Goal: Information Seeking & Learning: Learn about a topic

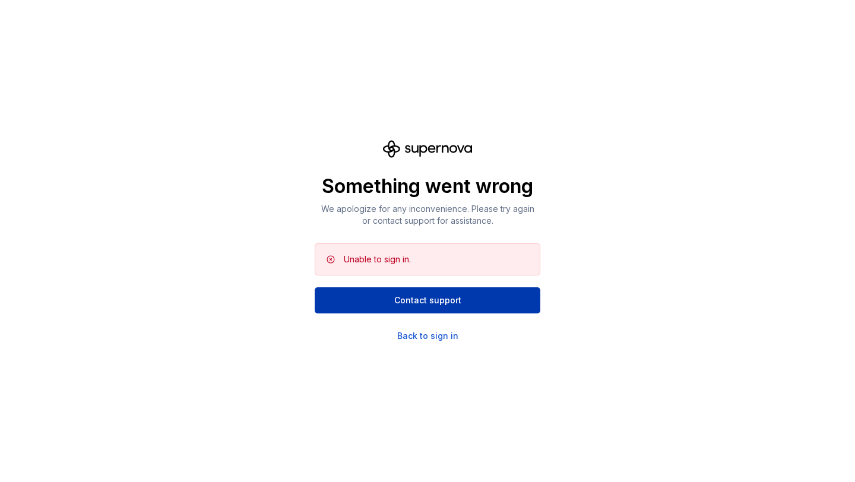
click at [475, 307] on button "Contact support" at bounding box center [428, 300] width 226 height 26
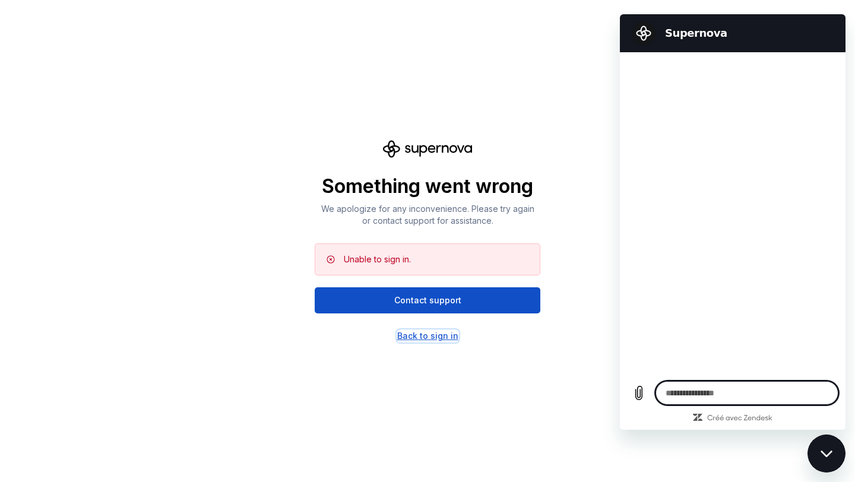
click at [430, 340] on div "Back to sign in" at bounding box center [427, 336] width 61 height 12
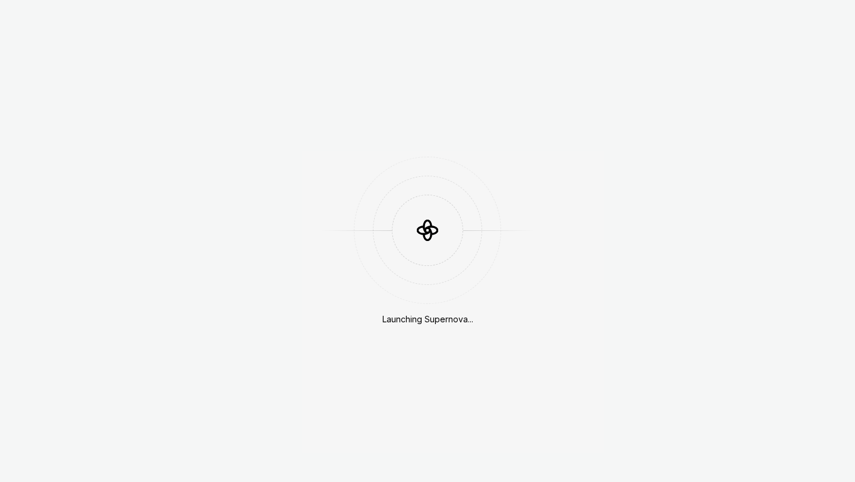
scroll to position [315, 0]
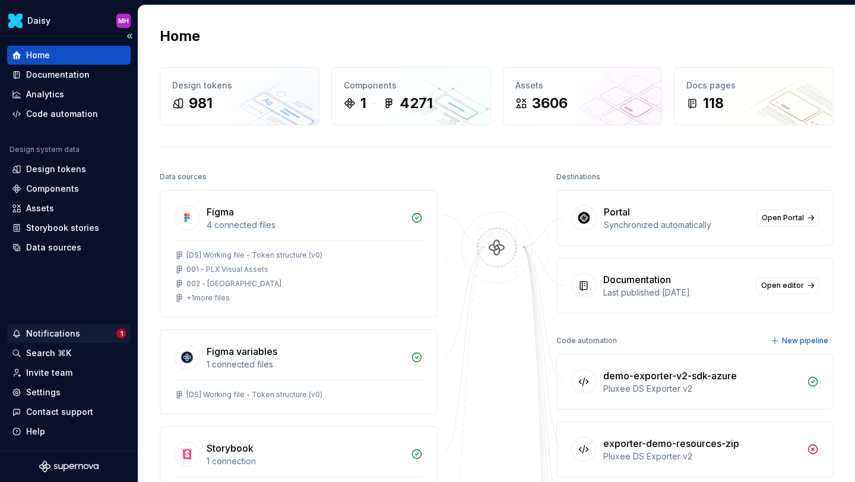
click at [47, 331] on div "Notifications" at bounding box center [53, 334] width 54 height 12
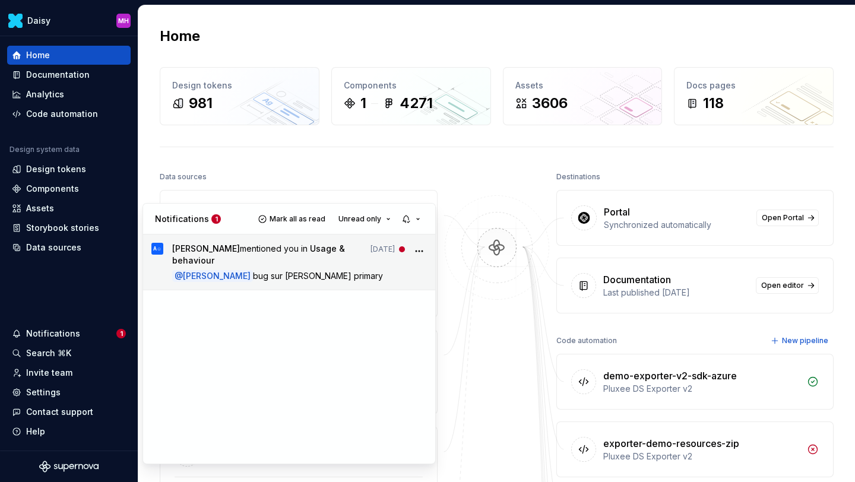
click at [154, 275] on link "A☺ [PERSON_NAME] ☺︎ mentioned you in Usage & behaviour [DATE] @ [PERSON_NAME] b…" at bounding box center [289, 261] width 292 height 55
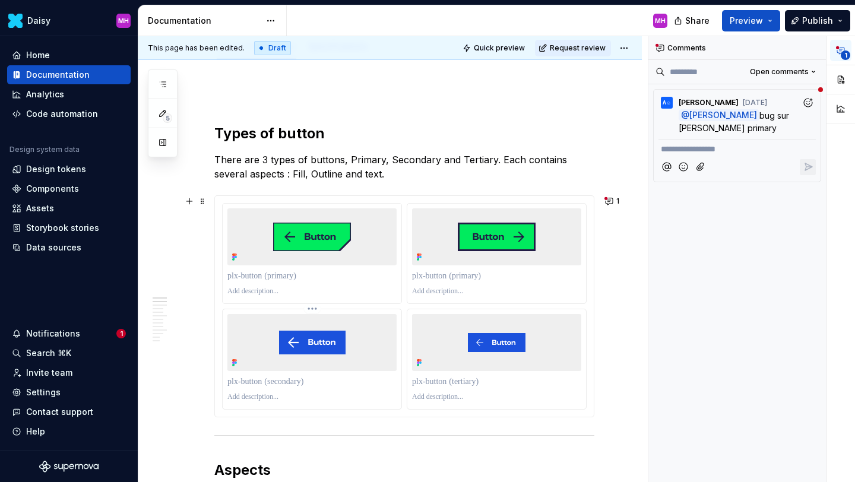
scroll to position [147, 0]
click at [732, 126] on span "bug sur [PERSON_NAME] primary" at bounding box center [734, 121] width 113 height 23
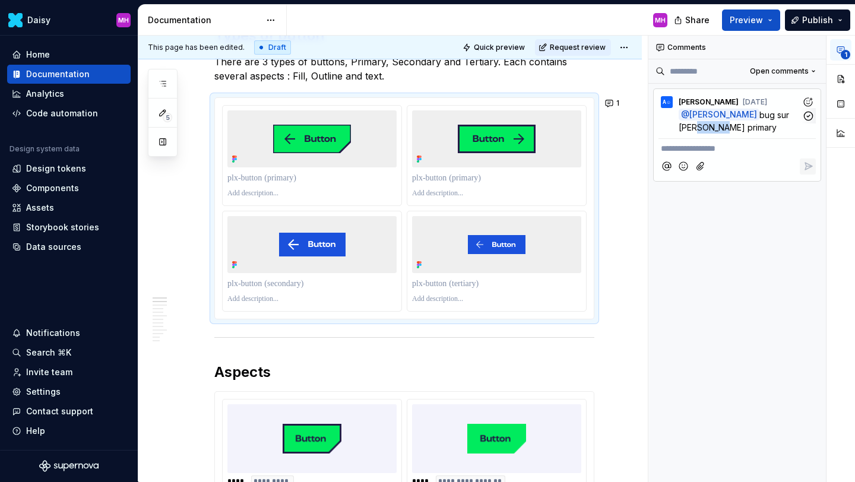
scroll to position [246, 0]
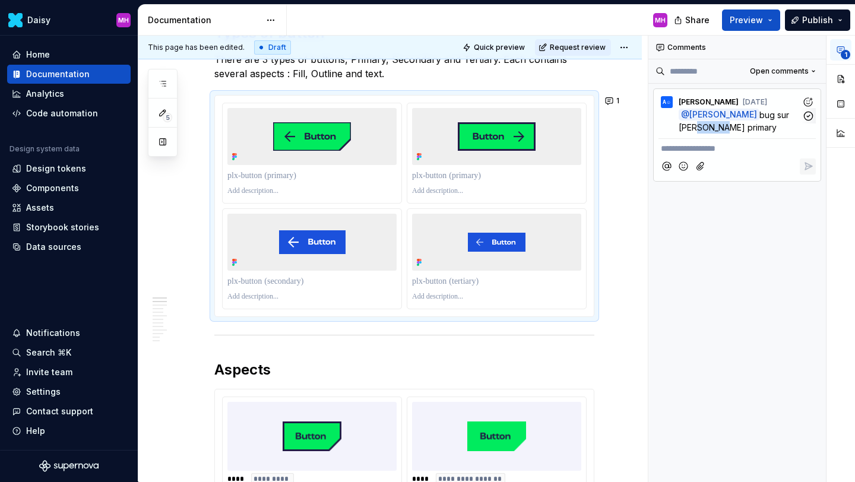
click at [732, 126] on span "bug sur [PERSON_NAME] primary" at bounding box center [734, 121] width 113 height 23
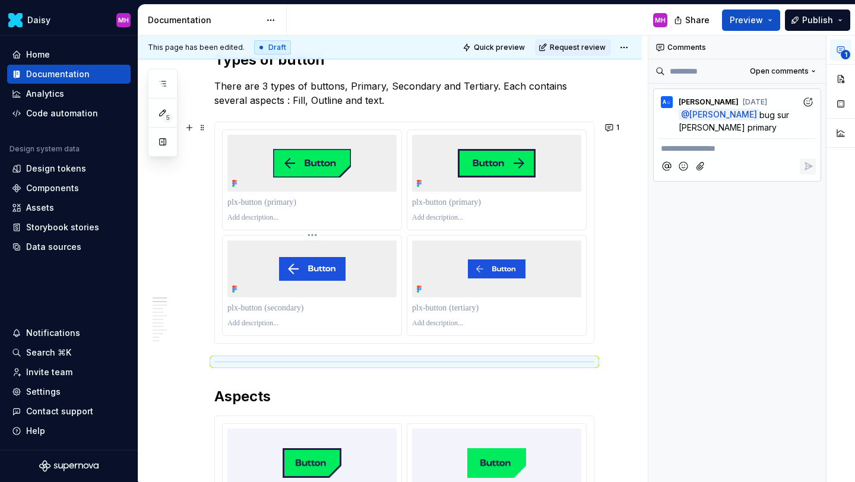
scroll to position [211, 0]
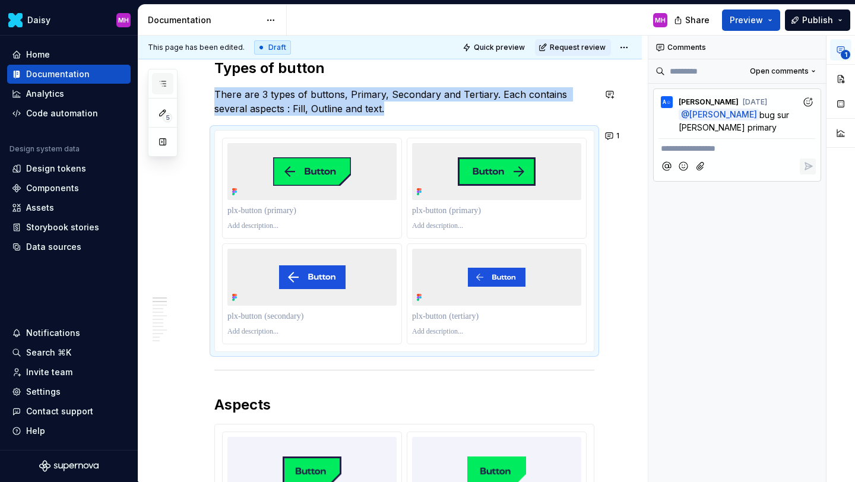
click at [169, 81] on button "button" at bounding box center [162, 83] width 21 height 21
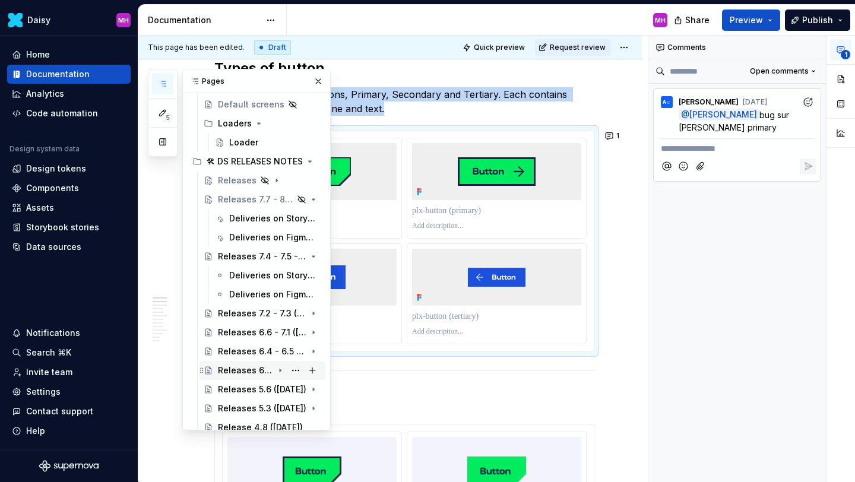
scroll to position [1024, 0]
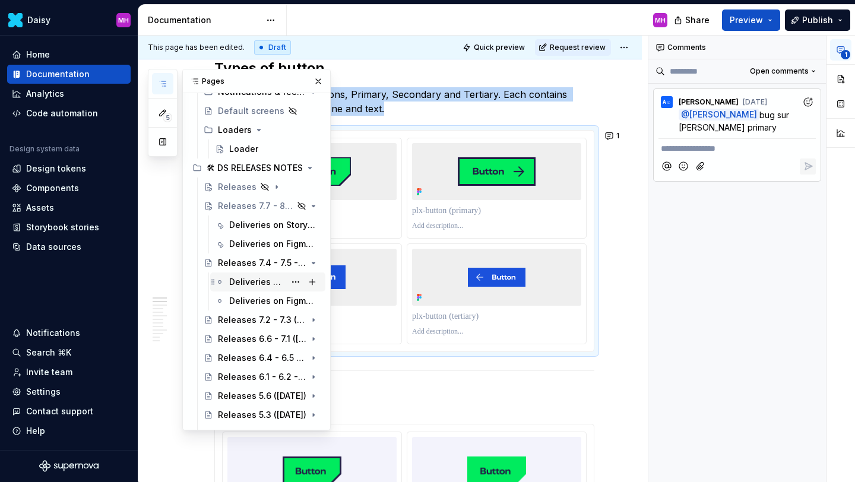
click at [261, 287] on div "Deliveries on Storybook library (Responsive only)" at bounding box center [257, 282] width 56 height 12
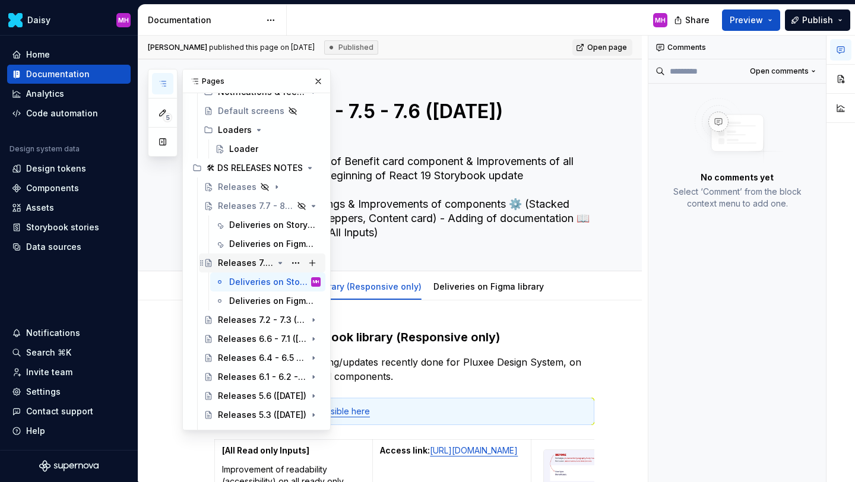
click at [278, 262] on icon "Page tree" at bounding box center [279, 262] width 9 height 9
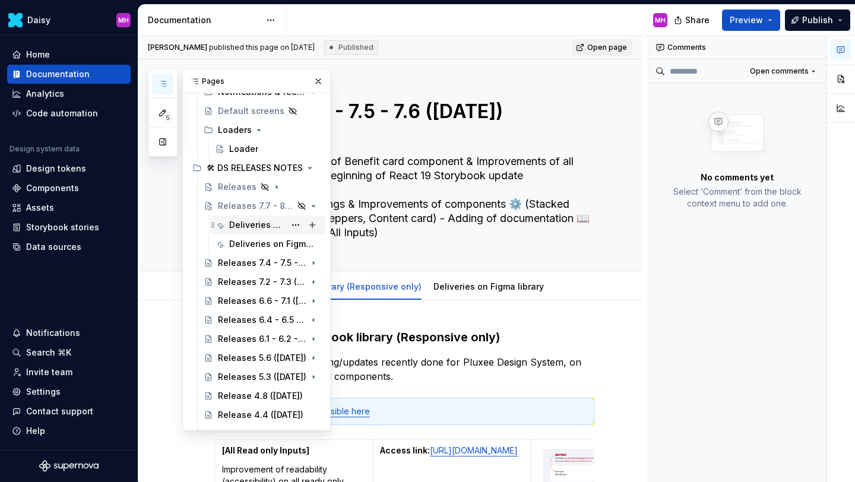
click at [271, 229] on div "Deliveries on Storybook library (Responsive only)" at bounding box center [257, 225] width 56 height 12
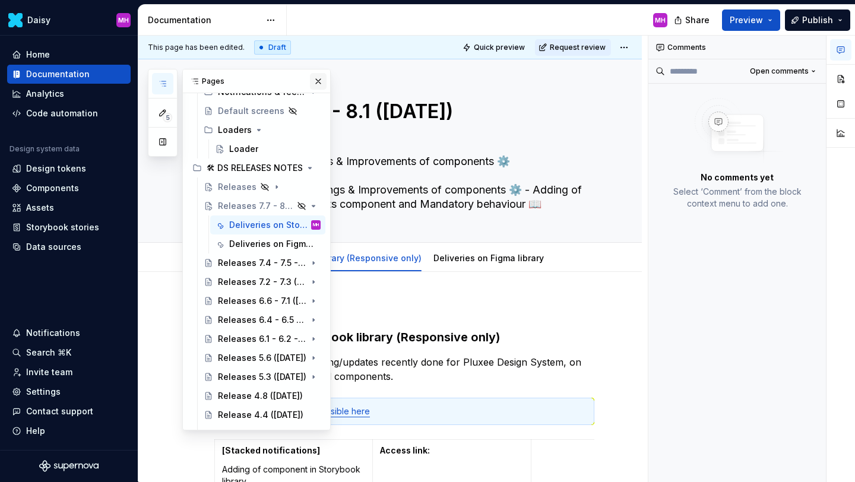
click at [314, 78] on button "button" at bounding box center [318, 81] width 17 height 17
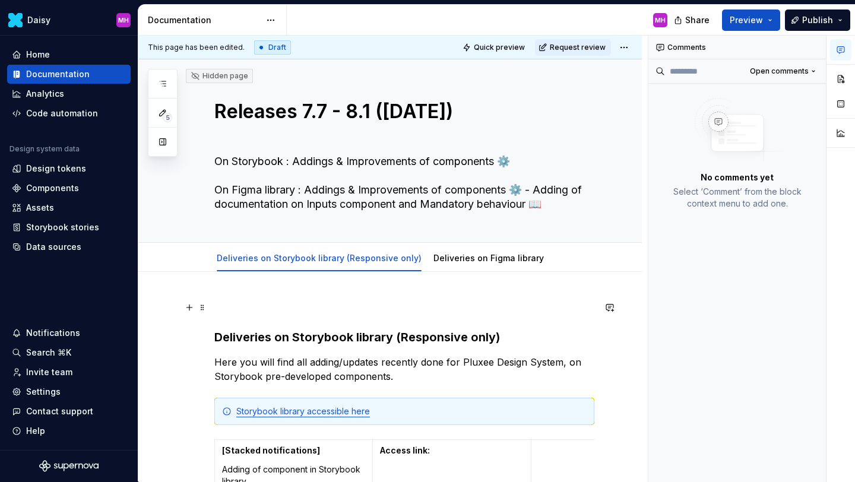
click at [222, 307] on p at bounding box center [404, 307] width 380 height 14
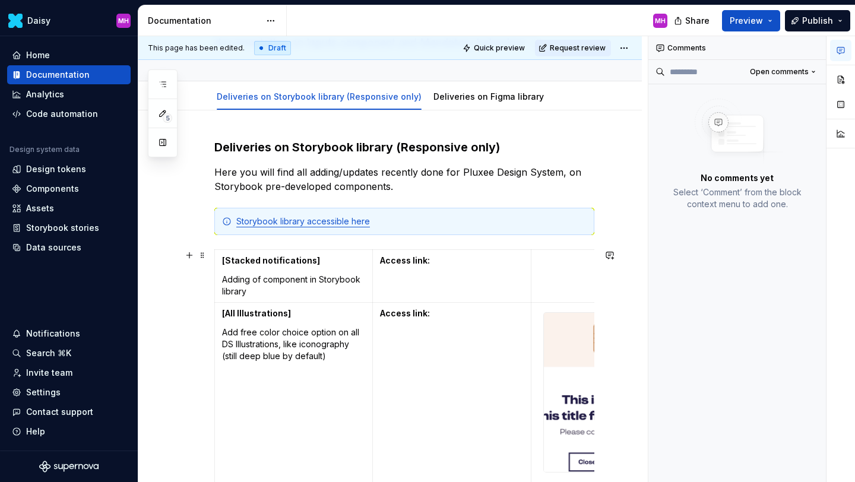
scroll to position [164, 0]
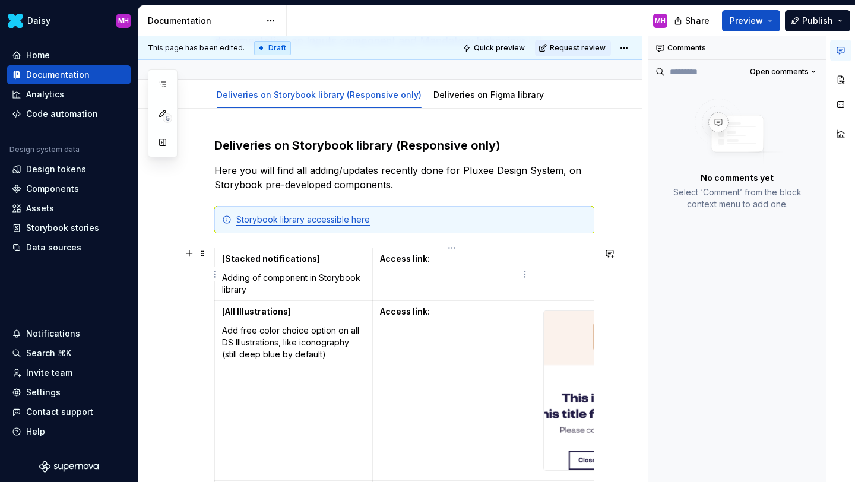
click at [434, 261] on p "Access link:" at bounding box center [451, 259] width 143 height 12
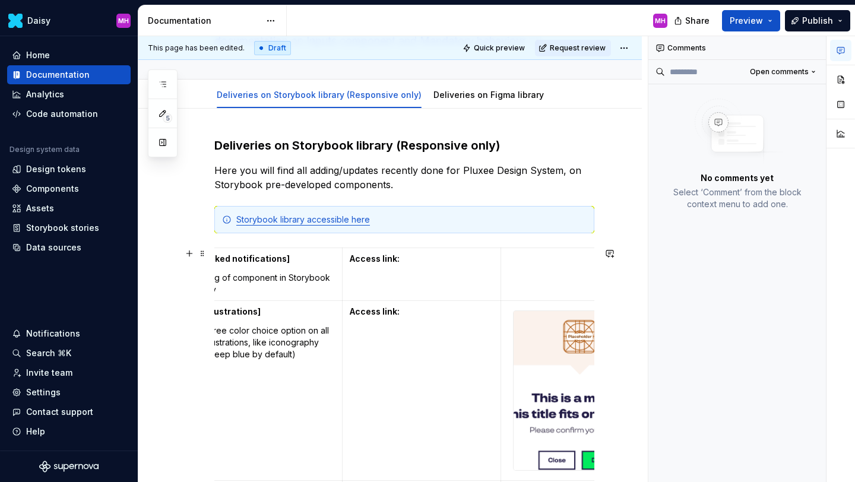
scroll to position [0, 0]
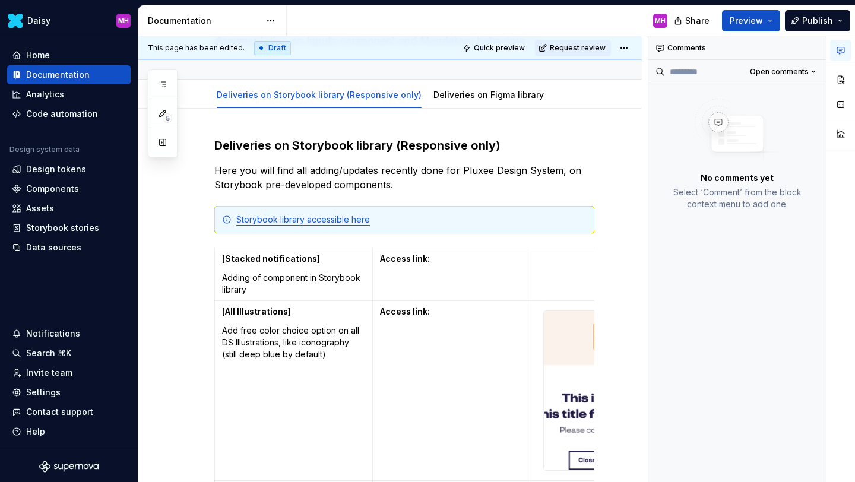
click at [839, 50] on icon "button" at bounding box center [840, 50] width 9 height 9
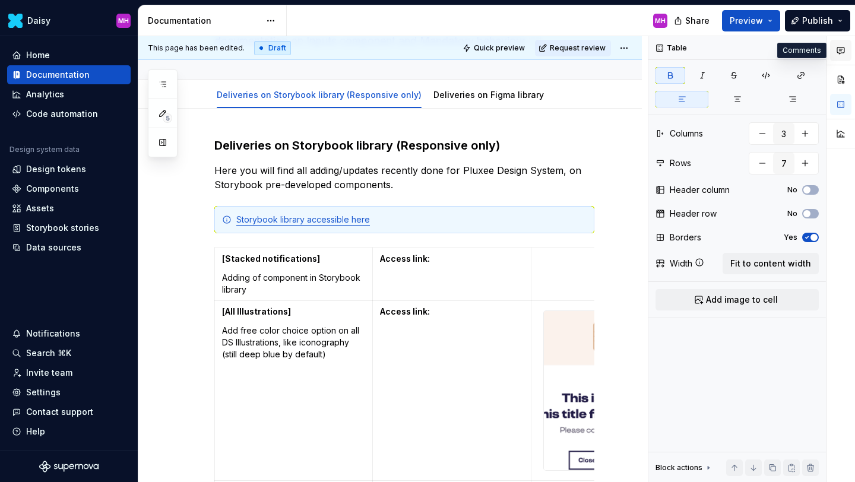
click at [837, 50] on icon "button" at bounding box center [840, 50] width 9 height 9
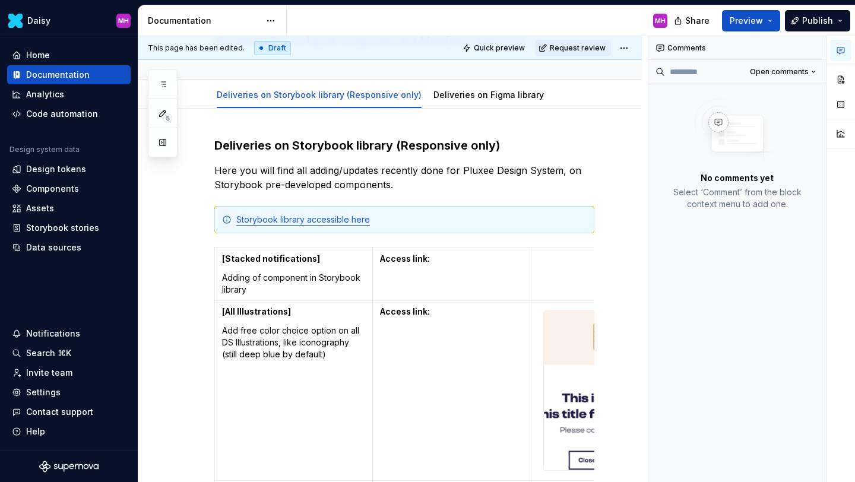
click at [837, 50] on icon "button" at bounding box center [840, 50] width 9 height 9
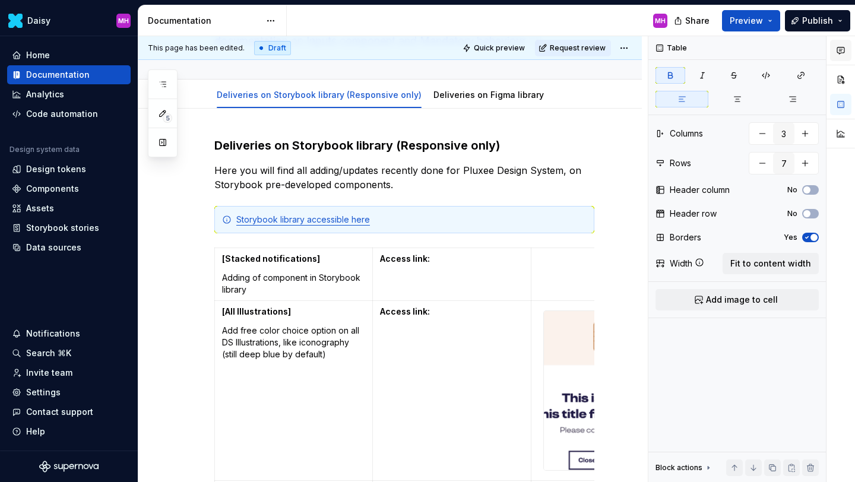
click at [837, 50] on icon "button" at bounding box center [840, 50] width 9 height 9
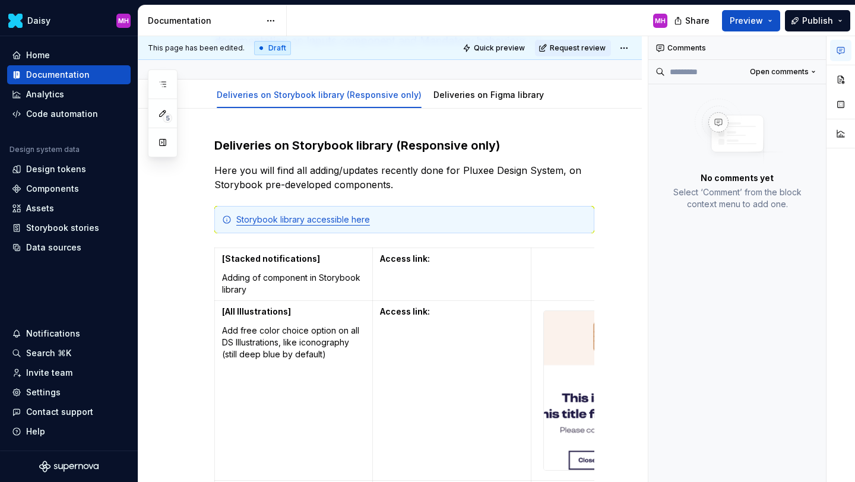
drag, startPoint x: 647, startPoint y: 71, endPoint x: 680, endPoint y: 71, distance: 32.6
click at [680, 71] on div "Open comments" at bounding box center [736, 72] width 177 height 24
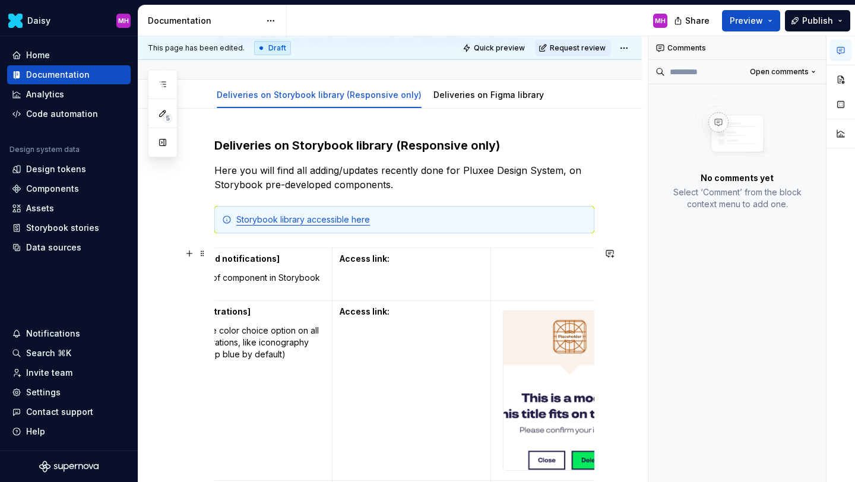
scroll to position [0, 37]
click at [837, 107] on button "button" at bounding box center [840, 104] width 21 height 21
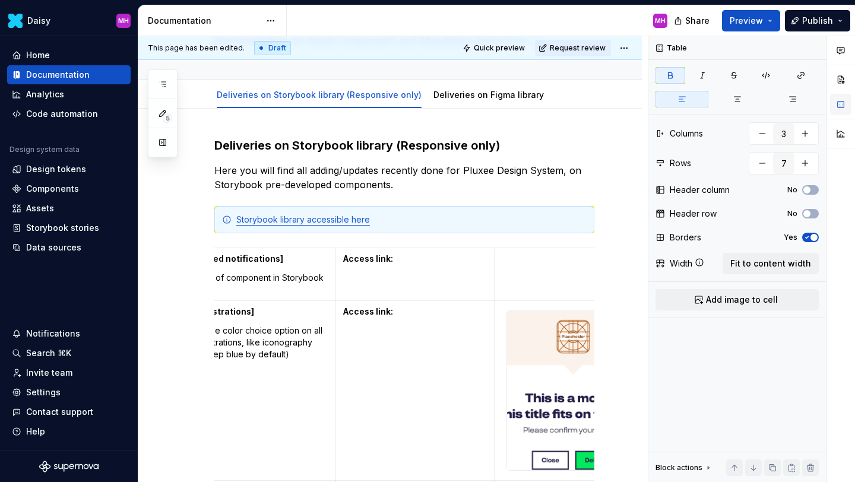
click at [837, 107] on button "button" at bounding box center [840, 104] width 21 height 21
click at [840, 74] on button "button" at bounding box center [840, 79] width 21 height 21
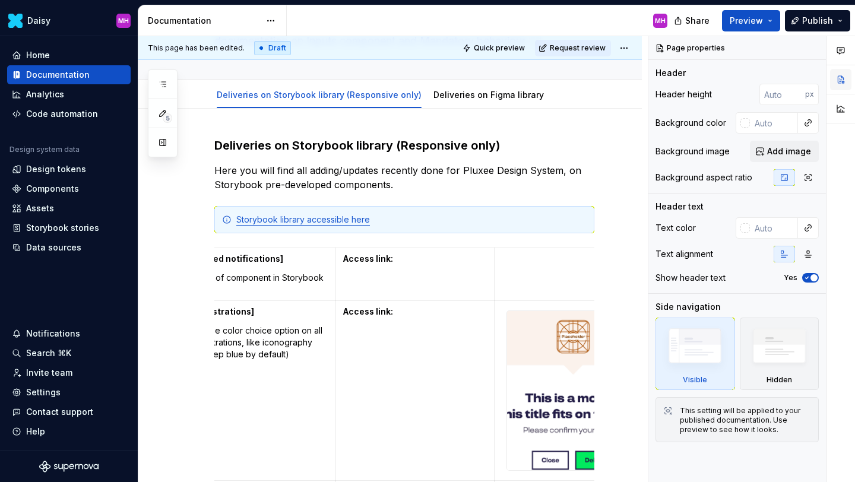
click at [840, 74] on button "button" at bounding box center [840, 79] width 21 height 21
click at [842, 110] on button "button" at bounding box center [840, 108] width 21 height 21
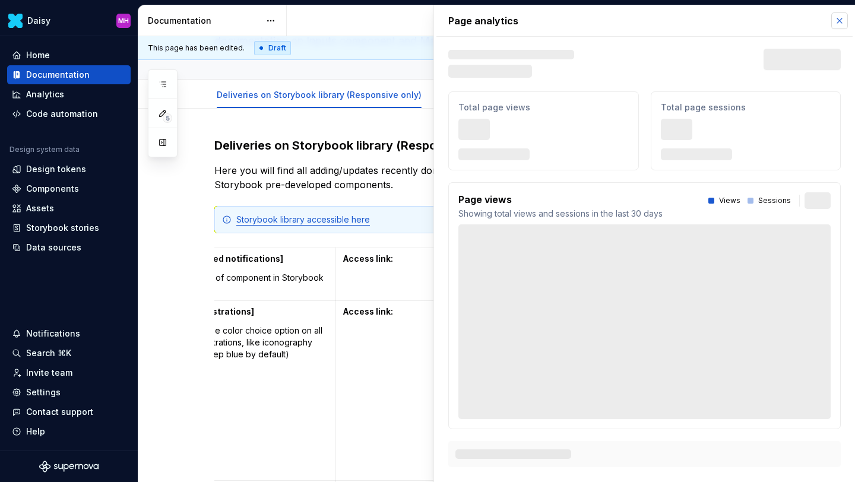
click at [839, 22] on button "button" at bounding box center [839, 20] width 17 height 17
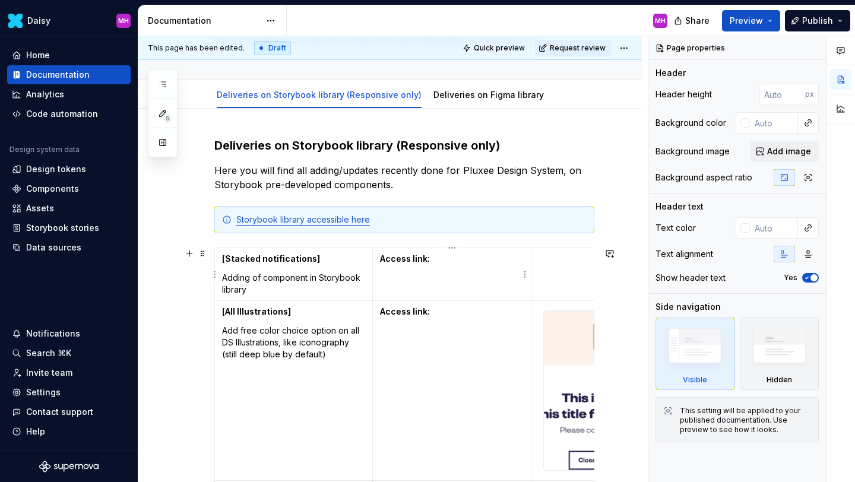
click at [443, 263] on p "Access link:" at bounding box center [451, 259] width 143 height 12
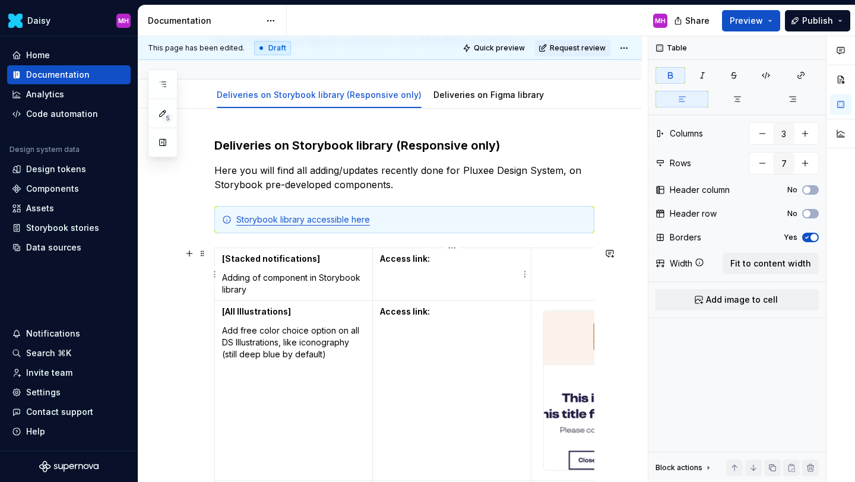
click at [447, 259] on p "Access link:" at bounding box center [451, 259] width 143 height 12
click at [299, 289] on p "Adding of component in Storybook library" at bounding box center [293, 284] width 143 height 24
click at [430, 261] on strong "Access link:" at bounding box center [405, 258] width 50 height 10
click at [307, 290] on p "Adding of component in Storybook library" at bounding box center [293, 284] width 143 height 24
click at [447, 256] on p "Access link:" at bounding box center [451, 259] width 143 height 12
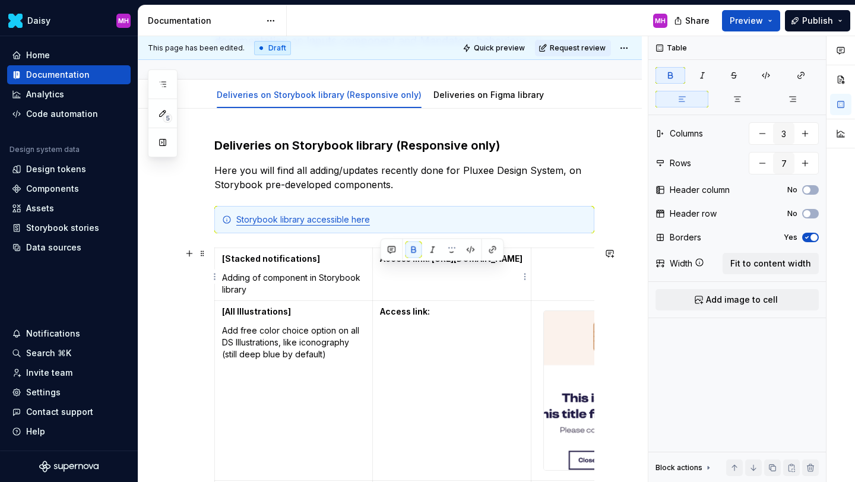
drag, startPoint x: 472, startPoint y: 293, endPoint x: 378, endPoint y: 272, distance: 96.5
click at [378, 272] on td "Access link: [URL][DOMAIN_NAME]" at bounding box center [452, 274] width 158 height 53
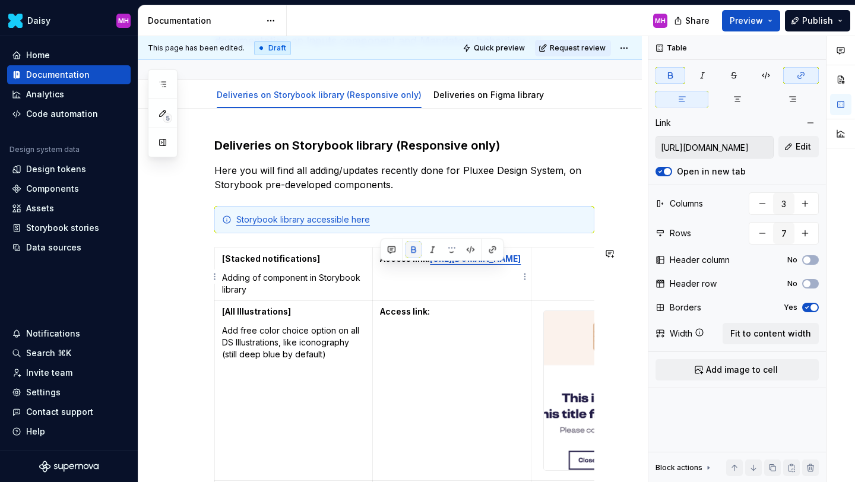
click at [416, 251] on button "button" at bounding box center [413, 250] width 17 height 17
click at [539, 272] on td at bounding box center [610, 274] width 158 height 53
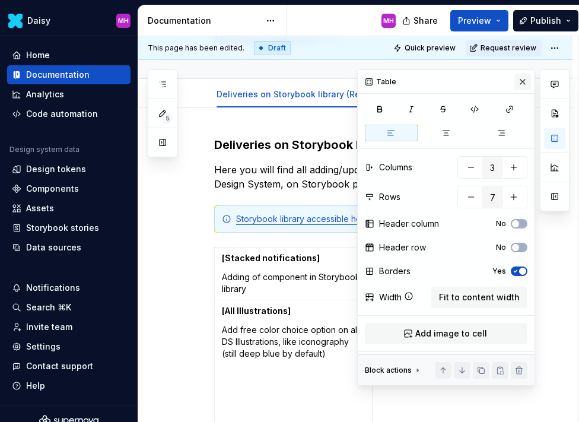
scroll to position [178, 0]
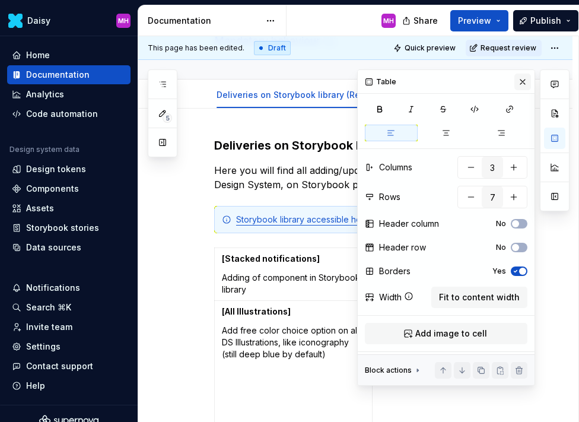
click at [525, 82] on button "button" at bounding box center [523, 82] width 17 height 17
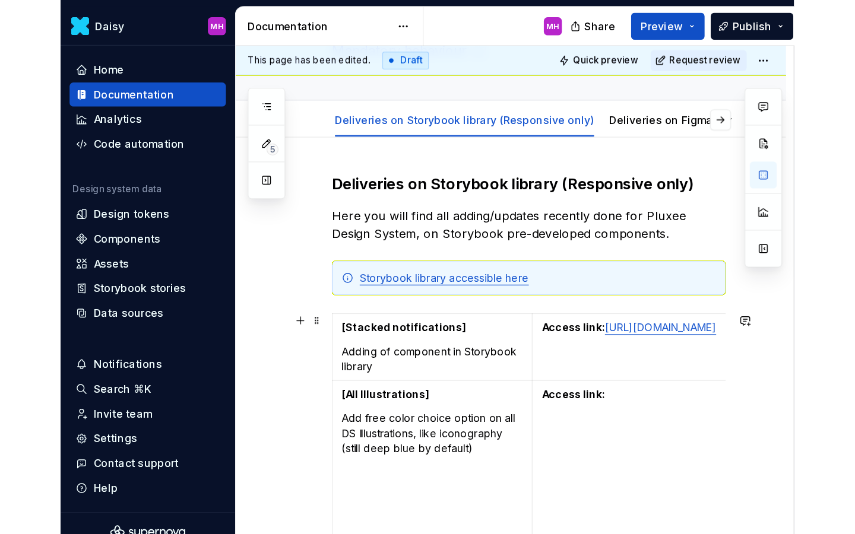
scroll to position [0, 158]
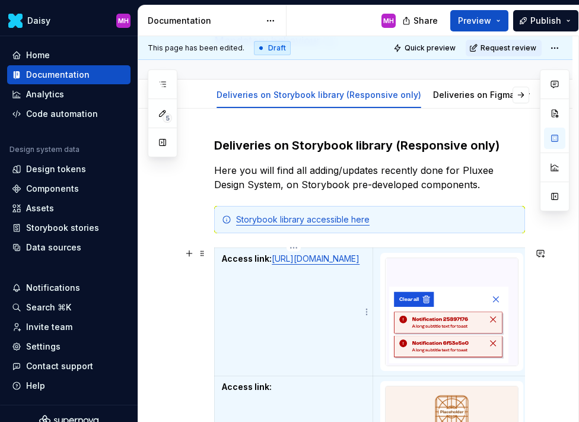
click at [310, 315] on td "Access link: [URL][DOMAIN_NAME]" at bounding box center [294, 312] width 158 height 128
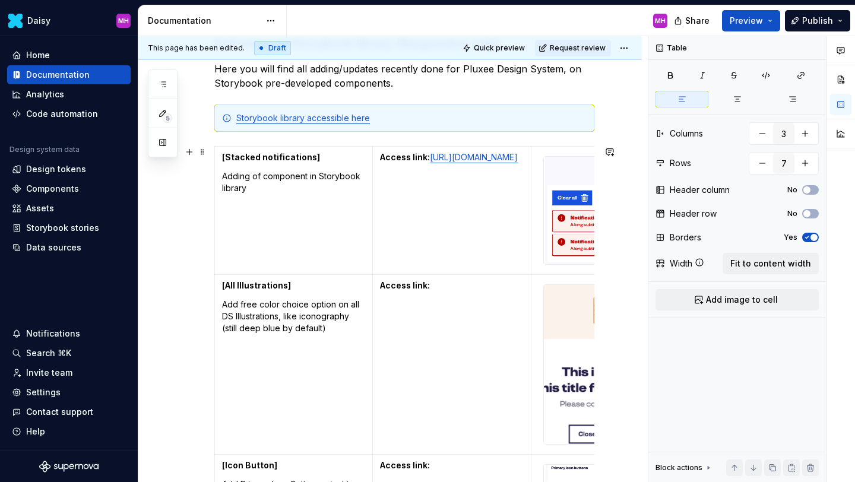
scroll to position [266, 0]
click at [440, 287] on p "Access link:" at bounding box center [451, 285] width 143 height 12
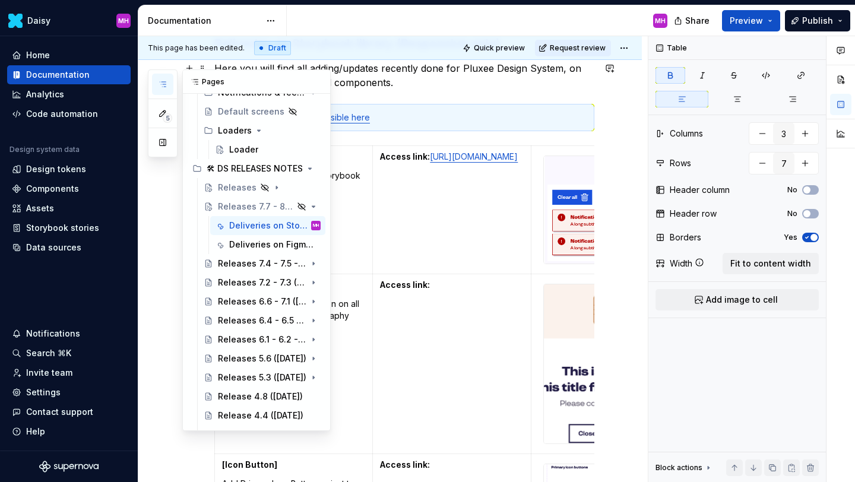
click at [166, 84] on icon "button" at bounding box center [162, 84] width 9 height 9
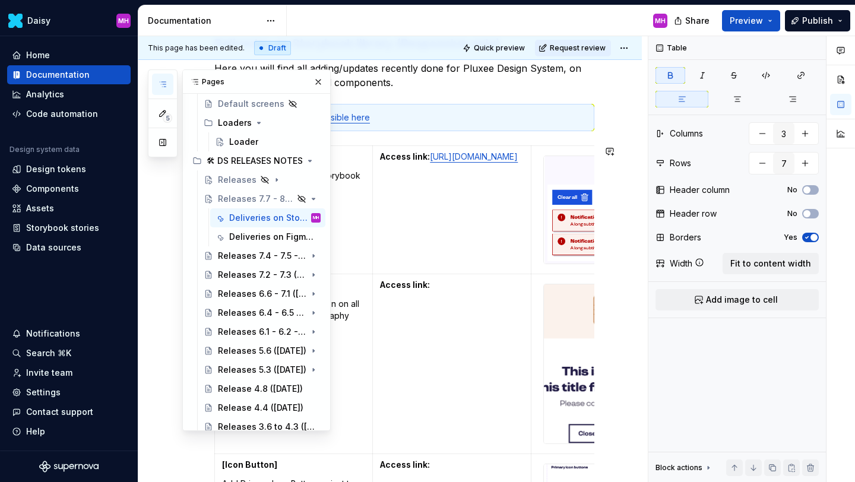
scroll to position [1078, 0]
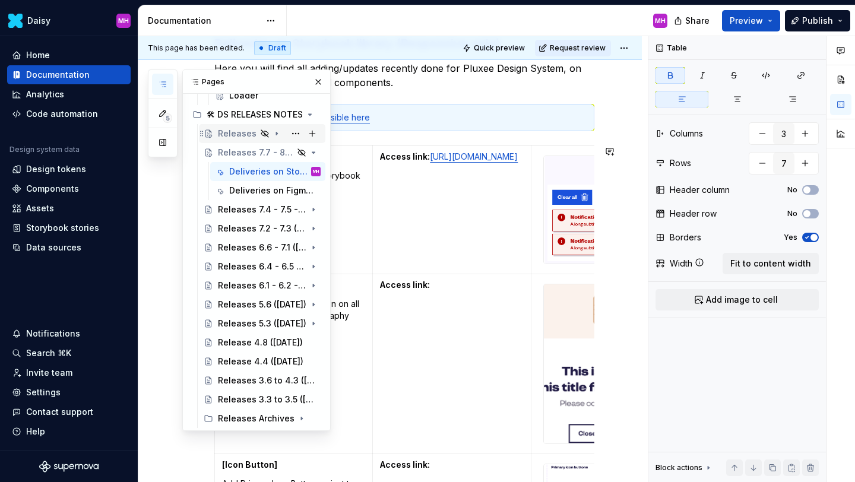
click at [272, 136] on icon "Page tree" at bounding box center [276, 133] width 9 height 9
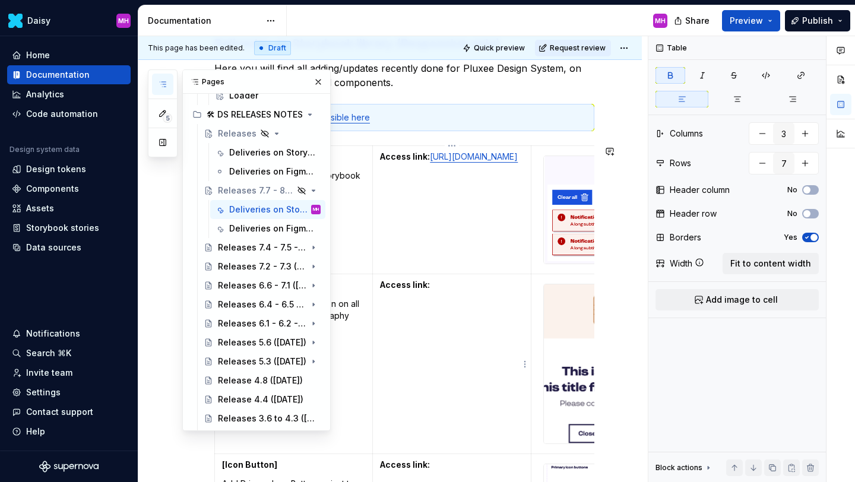
type textarea "*"
click at [431, 299] on td "Access link:" at bounding box center [452, 364] width 158 height 180
click at [318, 85] on button "button" at bounding box center [318, 82] width 17 height 17
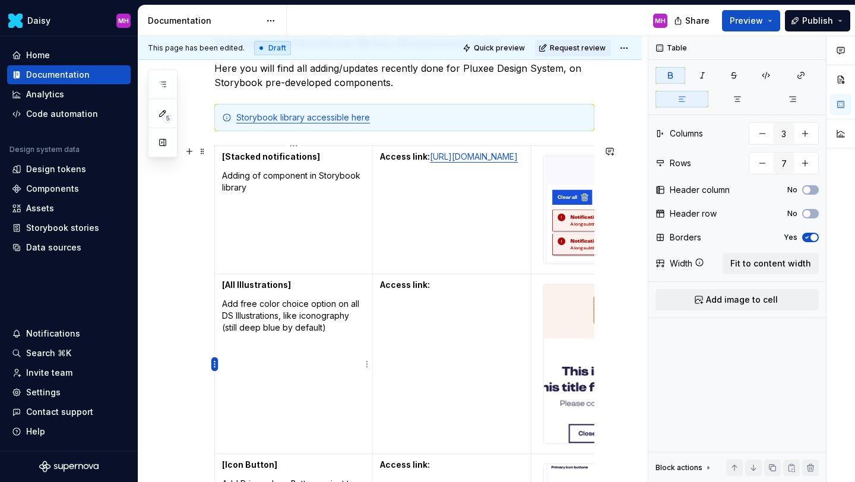
click at [217, 360] on html "Daisy MH Home Documentation Analytics Code automation Design system data Design…" at bounding box center [427, 241] width 855 height 482
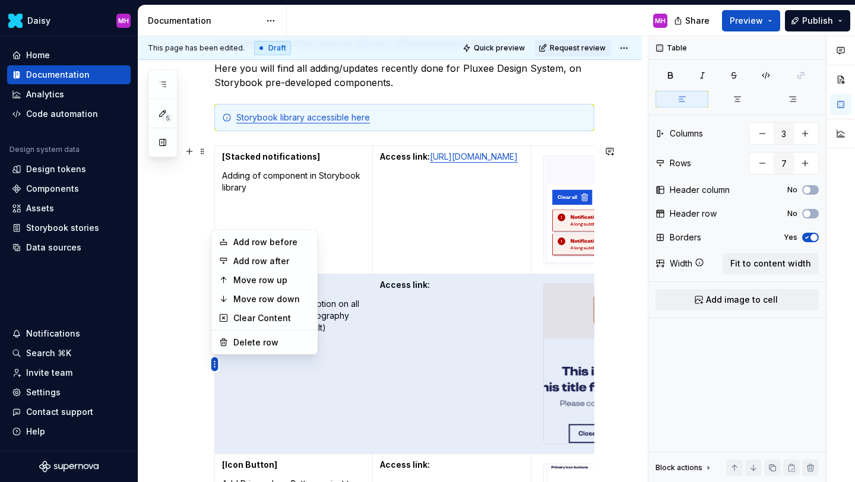
scroll to position [0, 80]
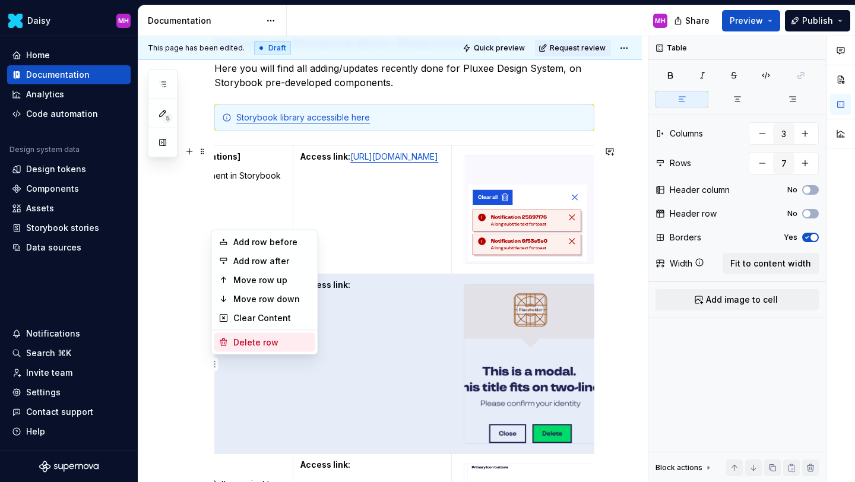
click at [228, 347] on div "Delete row" at bounding box center [264, 342] width 101 height 19
type input "6"
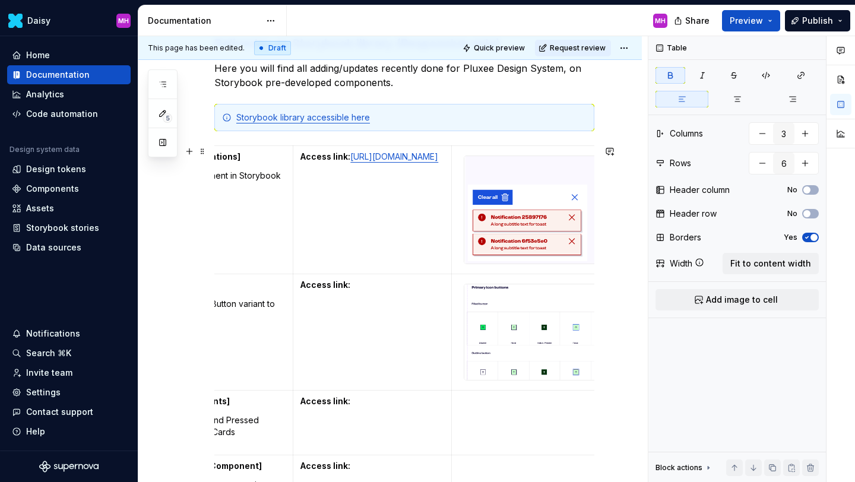
scroll to position [0, 5]
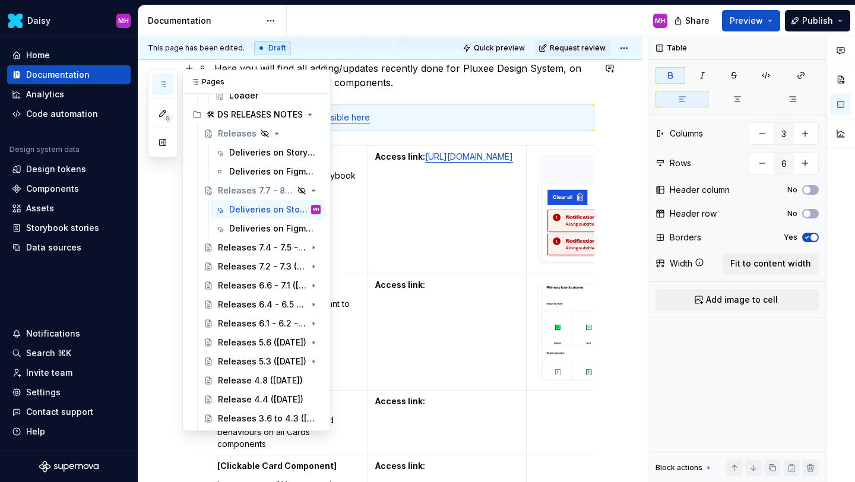
click at [161, 79] on button "button" at bounding box center [162, 84] width 21 height 21
click at [254, 157] on div "Deliveries on Storybook library (Responsive only)" at bounding box center [257, 153] width 56 height 12
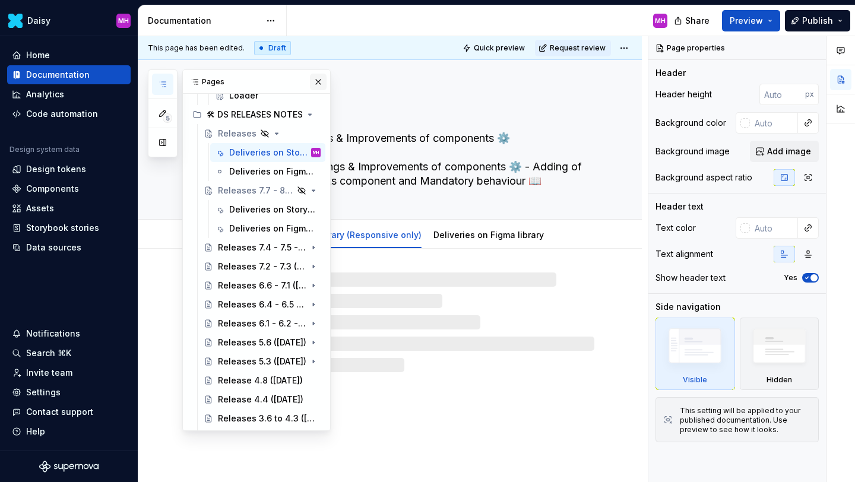
click at [317, 83] on button "button" at bounding box center [318, 82] width 17 height 17
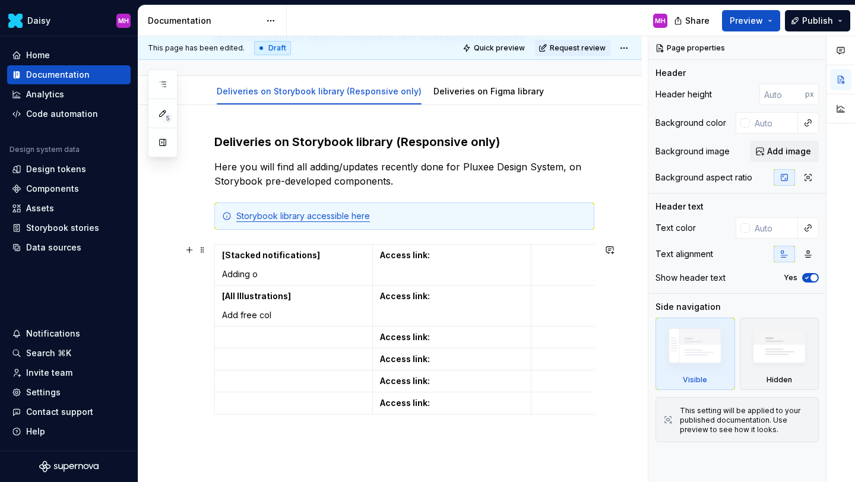
scroll to position [158, 0]
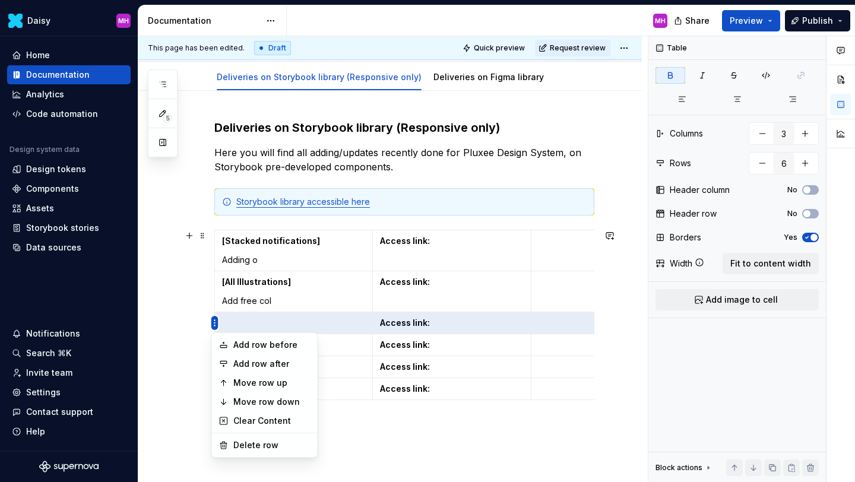
click at [215, 320] on html "Daisy MH Home Documentation Analytics Code automation Design system data Design…" at bounding box center [427, 241] width 855 height 482
click at [161, 87] on div "5 Pages Add Accessibility guide for tree Page tree. Navigate the tree with the …" at bounding box center [163, 113] width 30 height 88
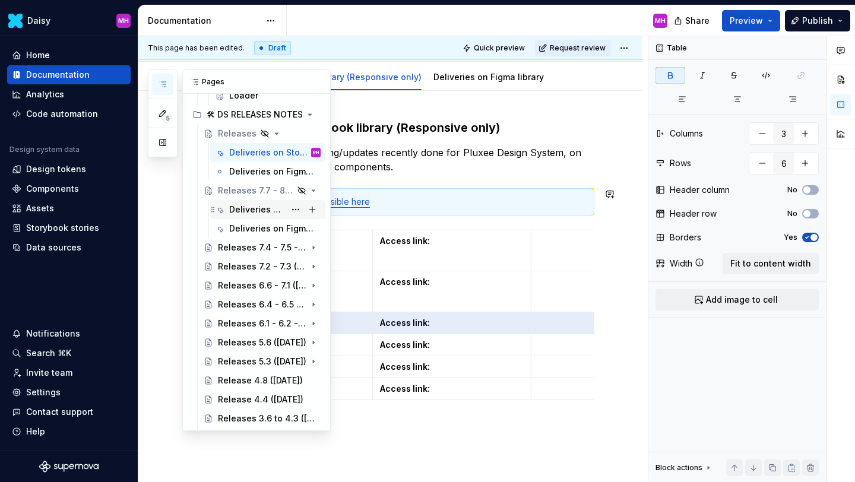
click at [256, 211] on div "Deliveries on Storybook library (Responsive only)" at bounding box center [257, 210] width 56 height 12
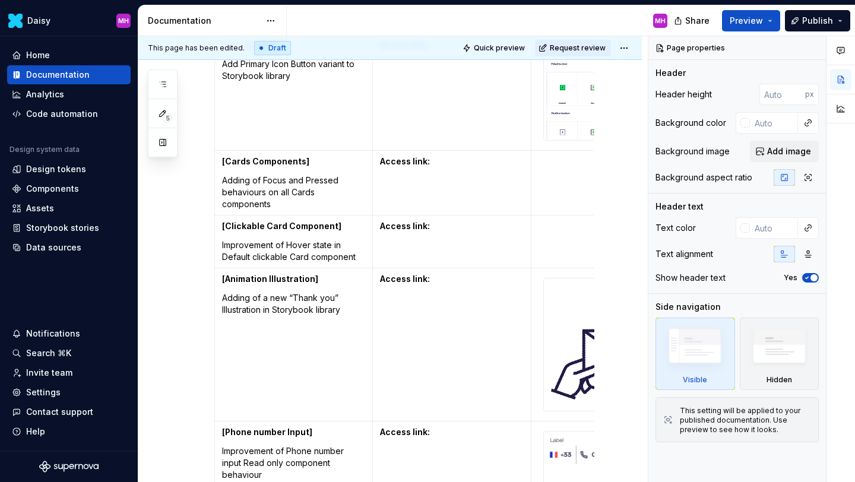
scroll to position [504, 0]
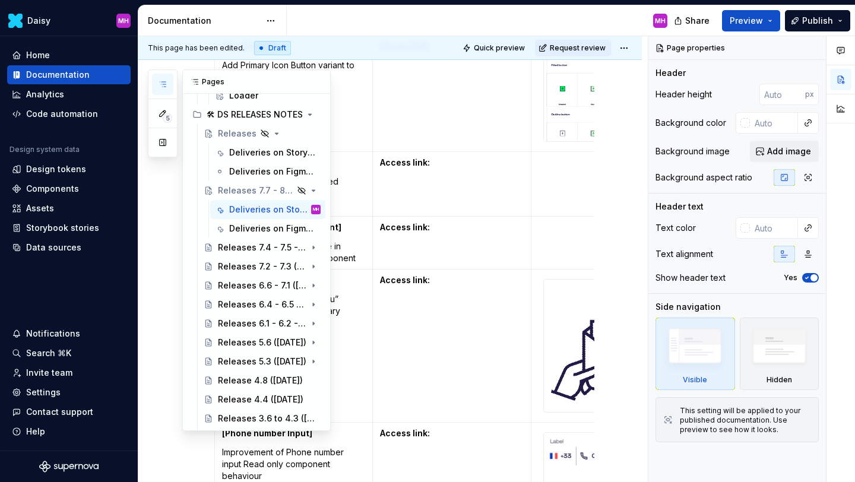
click at [168, 85] on button "button" at bounding box center [162, 84] width 21 height 21
click at [316, 84] on button "button" at bounding box center [318, 82] width 17 height 17
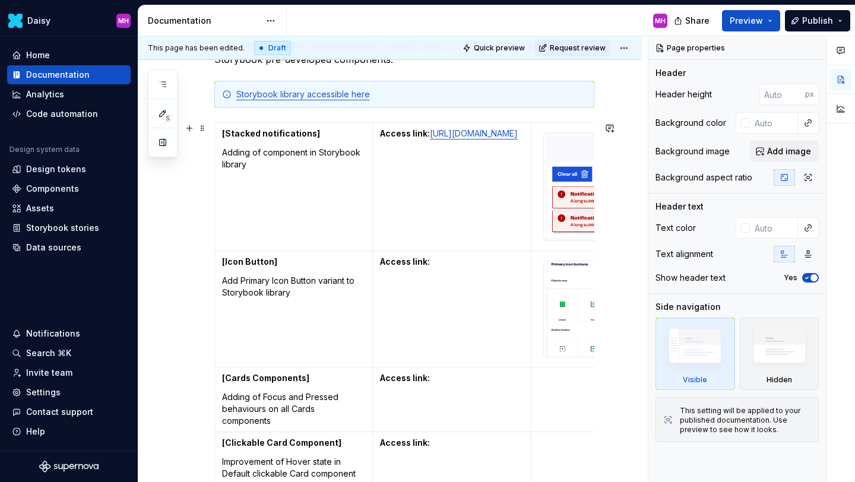
scroll to position [287, 0]
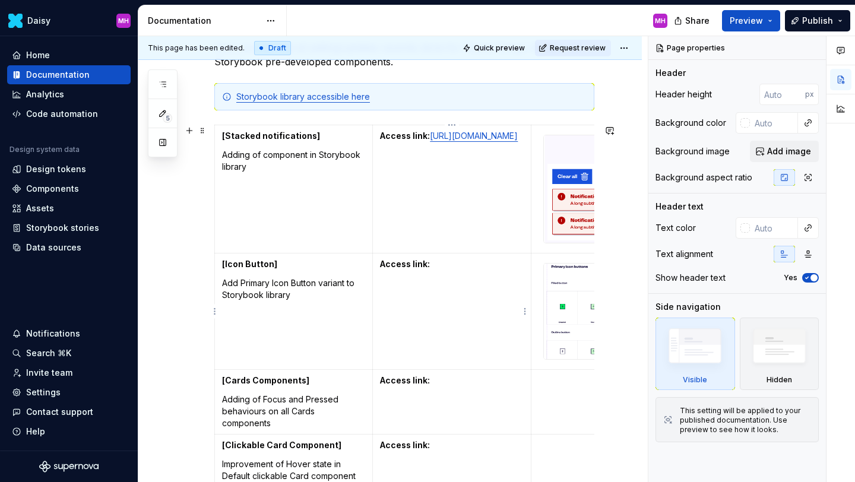
click at [439, 262] on p "Access link:" at bounding box center [451, 264] width 143 height 12
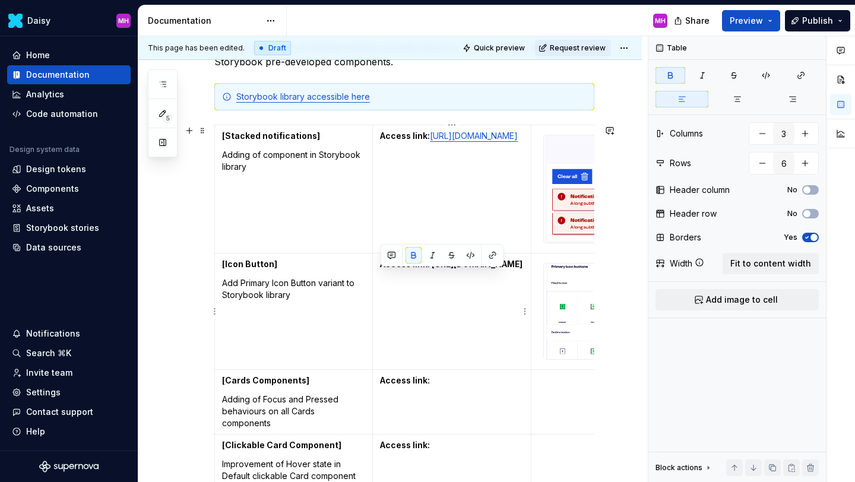
drag, startPoint x: 463, startPoint y: 302, endPoint x: 377, endPoint y: 278, distance: 90.0
click at [377, 278] on td "Access link: [URL][DOMAIN_NAME]" at bounding box center [452, 311] width 158 height 116
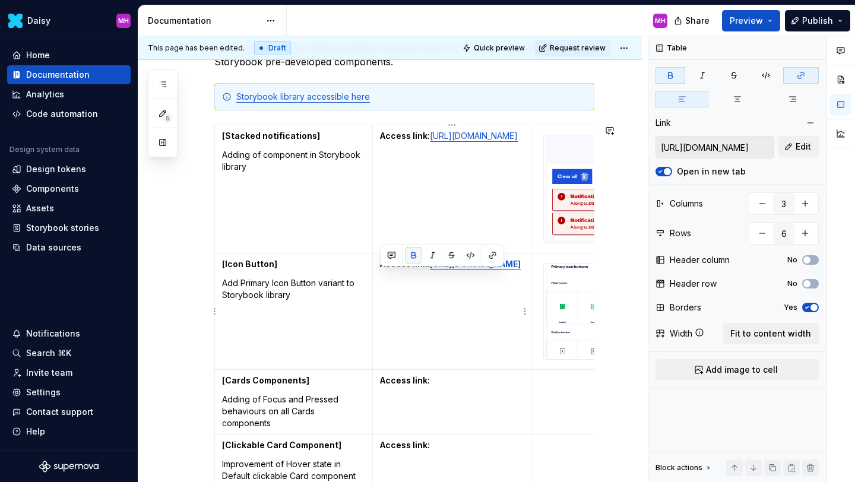
click at [414, 254] on button "button" at bounding box center [413, 255] width 17 height 17
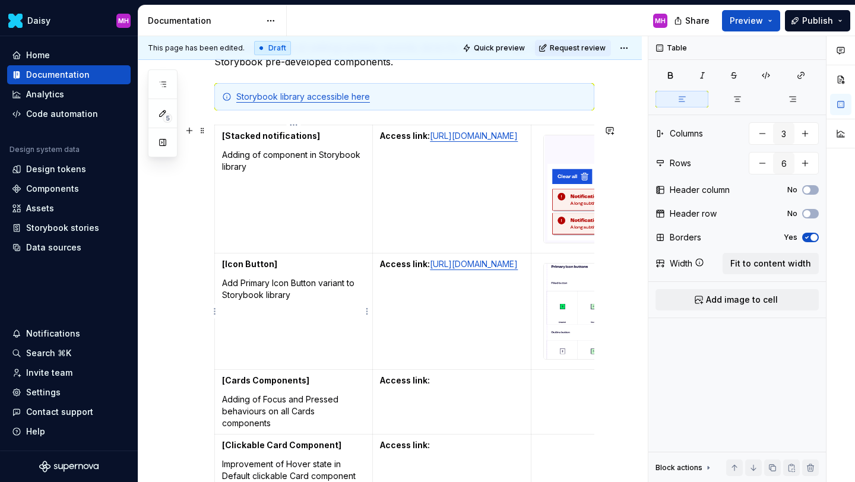
click at [298, 295] on p "Add Primary Icon Button variant to Storybook library" at bounding box center [293, 289] width 143 height 24
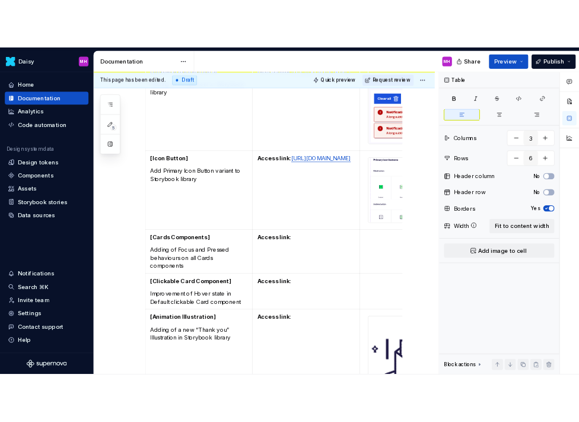
scroll to position [390, 0]
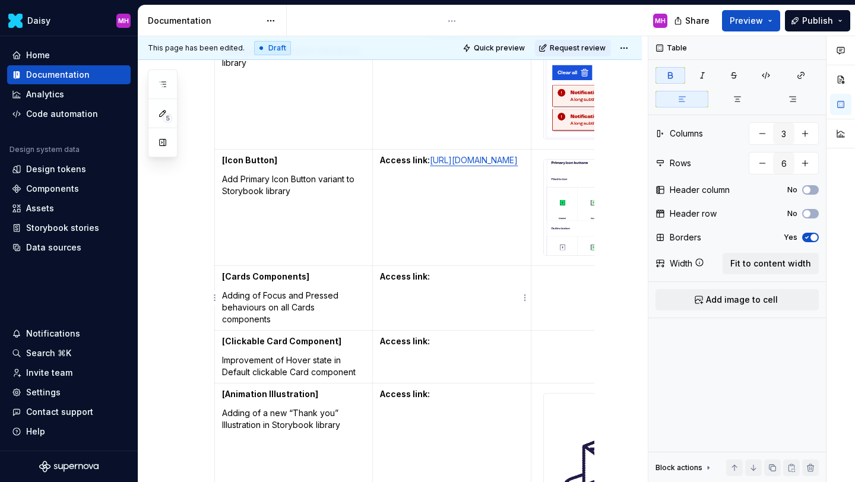
click at [441, 282] on td "Access link:" at bounding box center [452, 297] width 158 height 65
drag, startPoint x: 522, startPoint y: 315, endPoint x: 379, endPoint y: 290, distance: 145.3
click at [379, 290] on td "Access link: [URL][DOMAIN_NAME]" at bounding box center [452, 297] width 158 height 65
click at [408, 269] on button "button" at bounding box center [413, 267] width 17 height 17
click at [548, 286] on td at bounding box center [610, 297] width 158 height 65
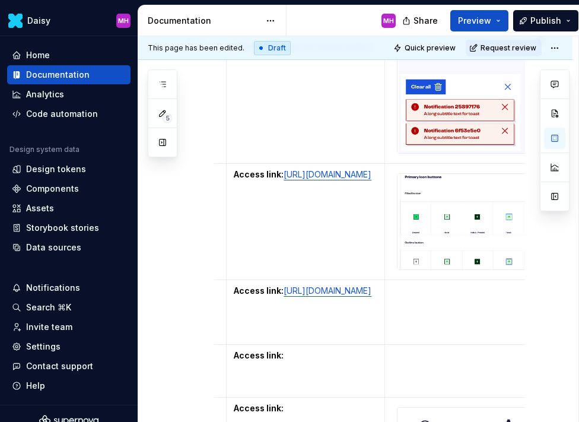
scroll to position [0, 158]
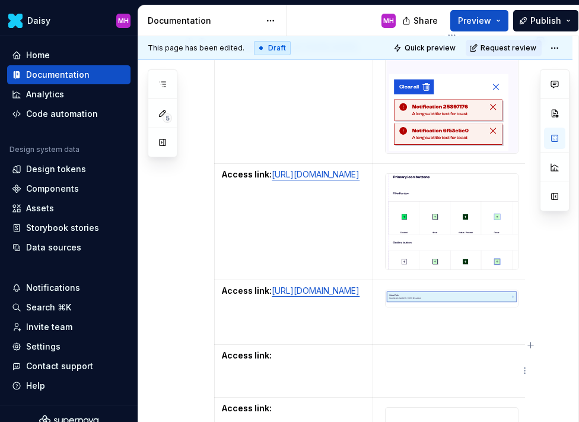
click at [398, 353] on p at bounding box center [451, 356] width 143 height 12
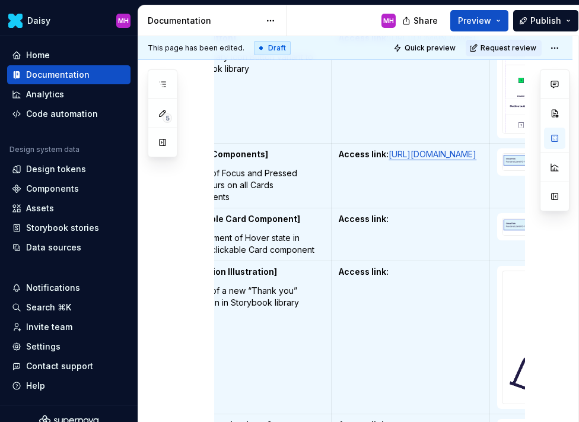
scroll to position [0, 39]
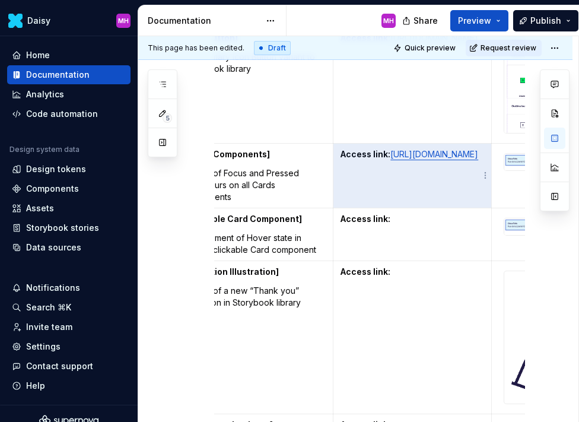
drag, startPoint x: 457, startPoint y: 191, endPoint x: 340, endPoint y: 167, distance: 119.4
click at [340, 166] on td "Access link: [URL][DOMAIN_NAME]" at bounding box center [413, 175] width 158 height 65
click at [340, 167] on td "Access link: [URL][DOMAIN_NAME]" at bounding box center [413, 175] width 158 height 65
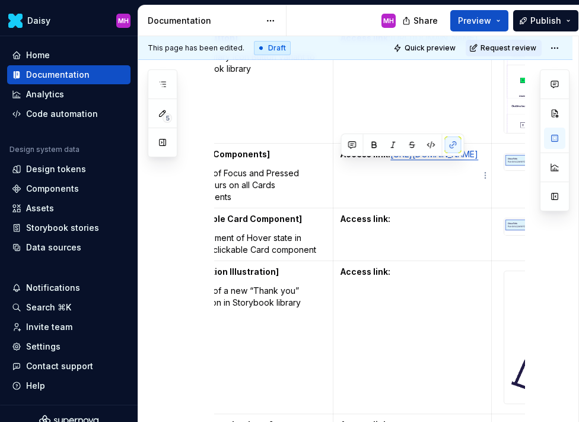
drag, startPoint x: 338, startPoint y: 165, endPoint x: 455, endPoint y: 196, distance: 120.5
click at [455, 196] on td "Access link: [URL][DOMAIN_NAME]" at bounding box center [413, 175] width 158 height 65
copy link "[URL][DOMAIN_NAME]"
click at [407, 223] on p "Access link:" at bounding box center [412, 219] width 143 height 12
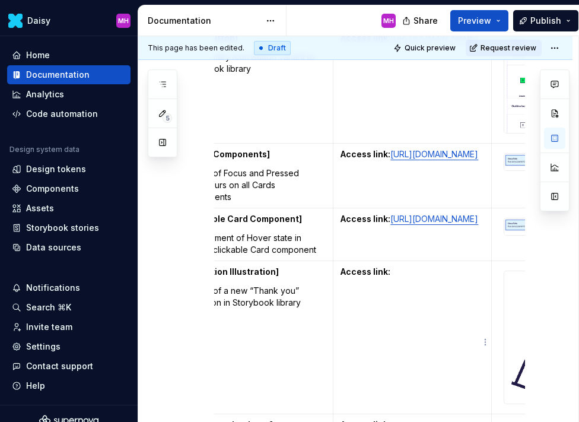
click at [408, 287] on td "Access link:" at bounding box center [413, 337] width 158 height 153
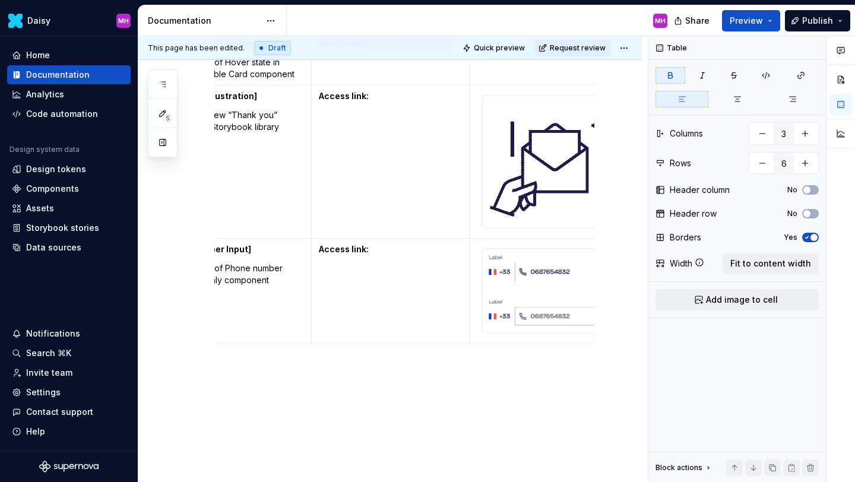
scroll to position [0, 89]
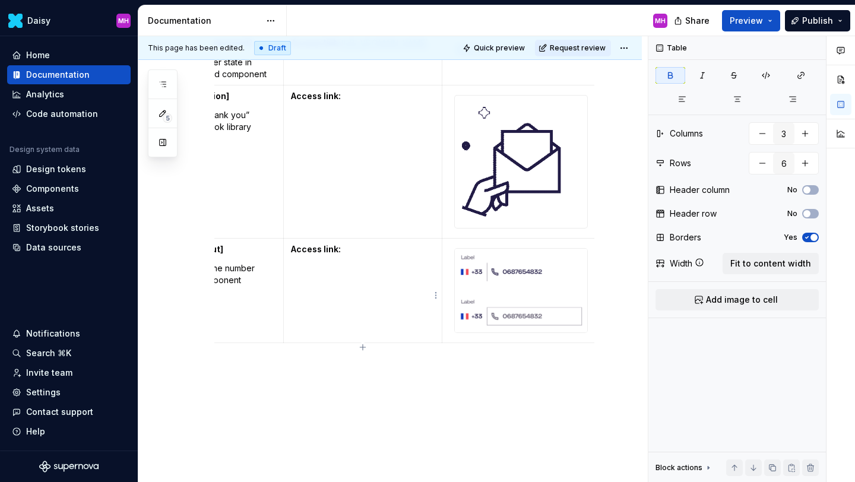
click at [367, 252] on p "Access link:" at bounding box center [362, 249] width 143 height 12
drag, startPoint x: 421, startPoint y: 288, endPoint x: 292, endPoint y: 264, distance: 131.0
click at [292, 255] on p "Access link: [URL][DOMAIN_NAME]" at bounding box center [362, 249] width 143 height 12
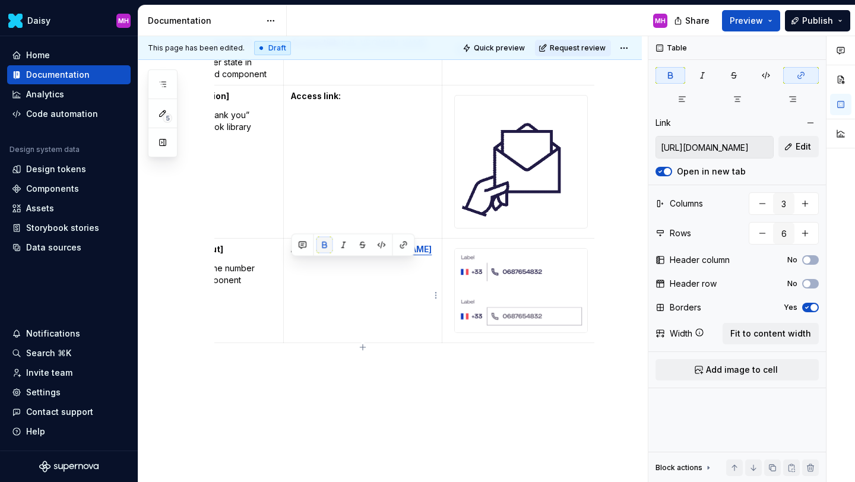
click at [325, 243] on button "button" at bounding box center [324, 245] width 17 height 17
click at [339, 303] on td "Access link: [URL][DOMAIN_NAME]" at bounding box center [363, 291] width 158 height 104
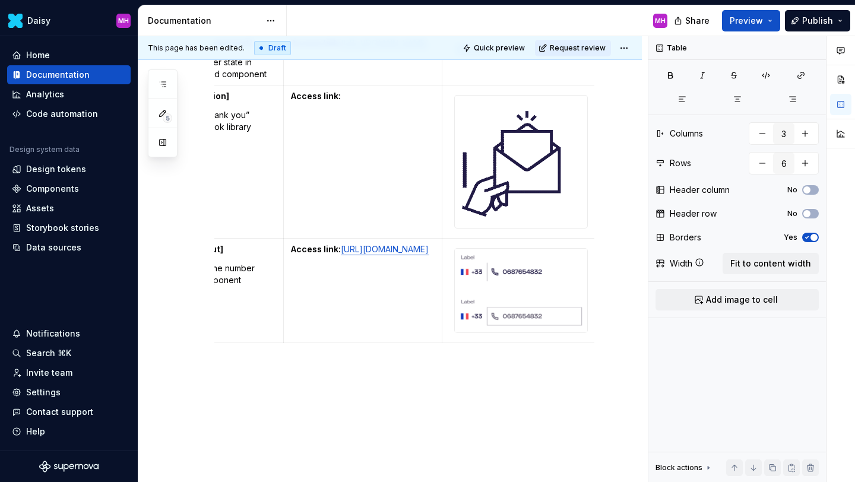
scroll to position [0, 0]
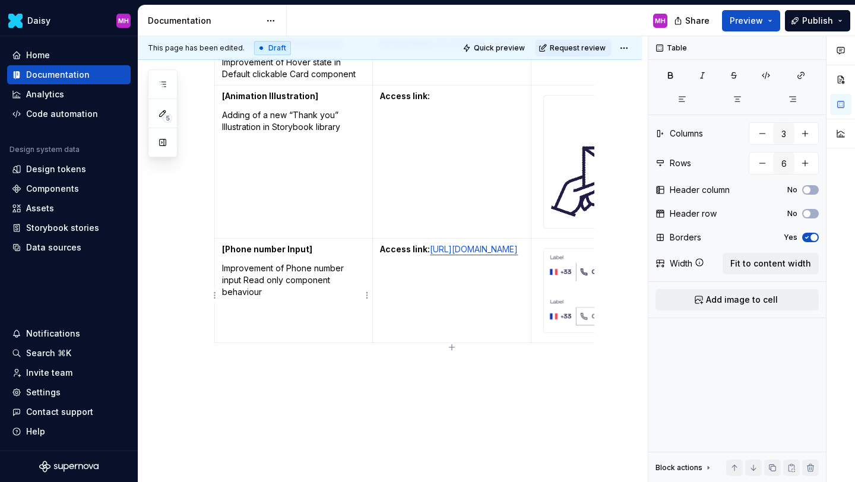
click at [295, 296] on p "Improvement of Phone number input Read only component behaviour" at bounding box center [293, 280] width 143 height 36
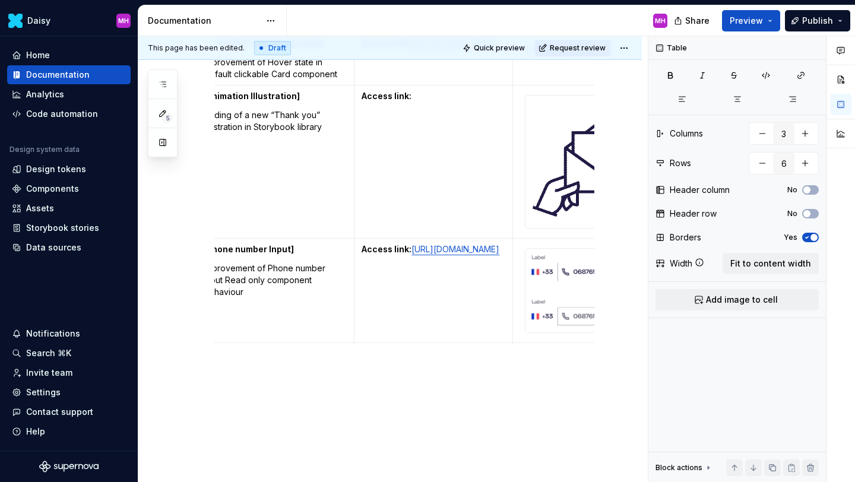
scroll to position [0, 20]
click at [420, 109] on td "Access link:" at bounding box center [432, 161] width 158 height 153
click at [318, 157] on td "[Animation Illustration] Adding of a new “Thank you” Illustration in Storybook …" at bounding box center [274, 161] width 158 height 153
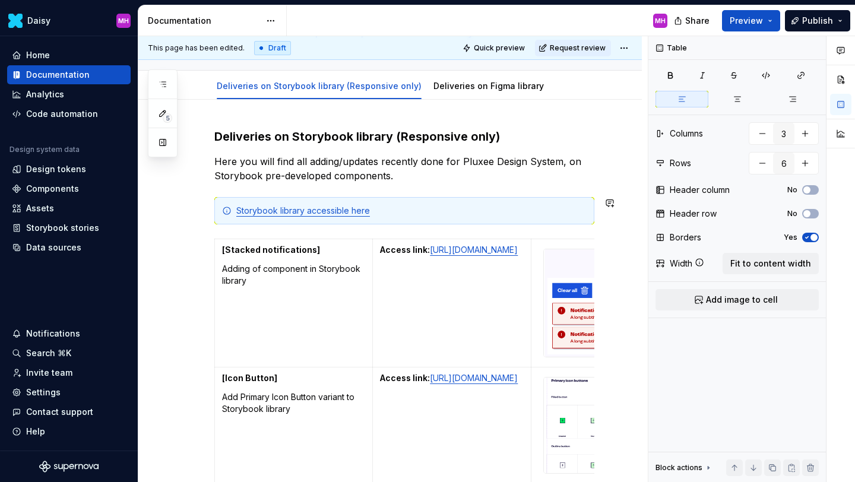
scroll to position [138, 0]
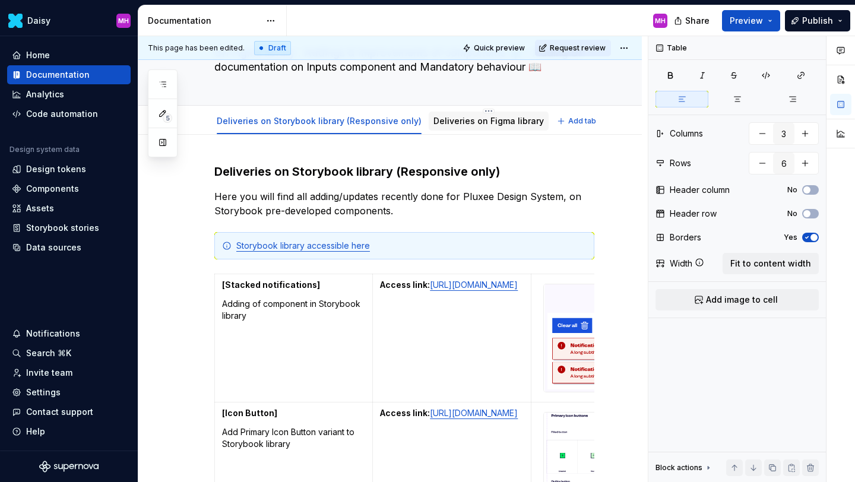
click at [467, 114] on div "Deliveries on Figma library" at bounding box center [488, 121] width 110 height 14
click at [436, 123] on link "Deliveries on Figma library" at bounding box center [488, 121] width 110 height 10
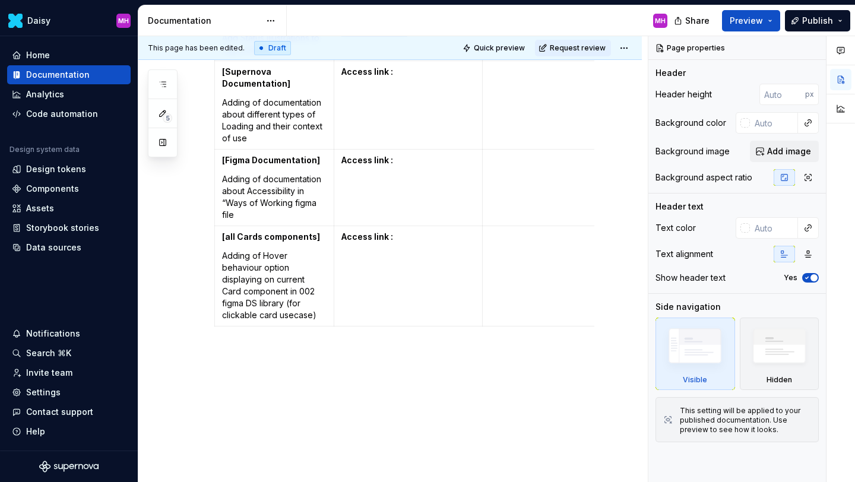
scroll to position [489, 0]
click at [404, 241] on p "Access link :" at bounding box center [408, 235] width 134 height 12
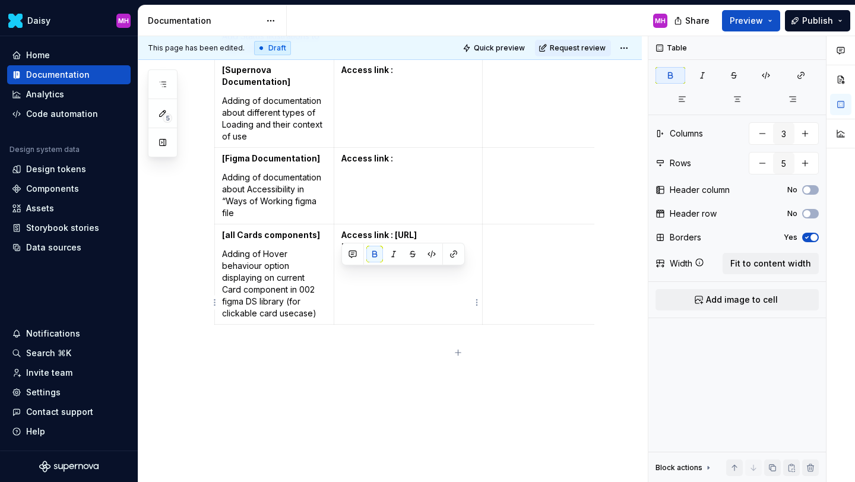
drag, startPoint x: 359, startPoint y: 339, endPoint x: 341, endPoint y: 275, distance: 66.7
click at [341, 253] on p "Access link : [URL][DOMAIN_NAME]" at bounding box center [408, 241] width 134 height 24
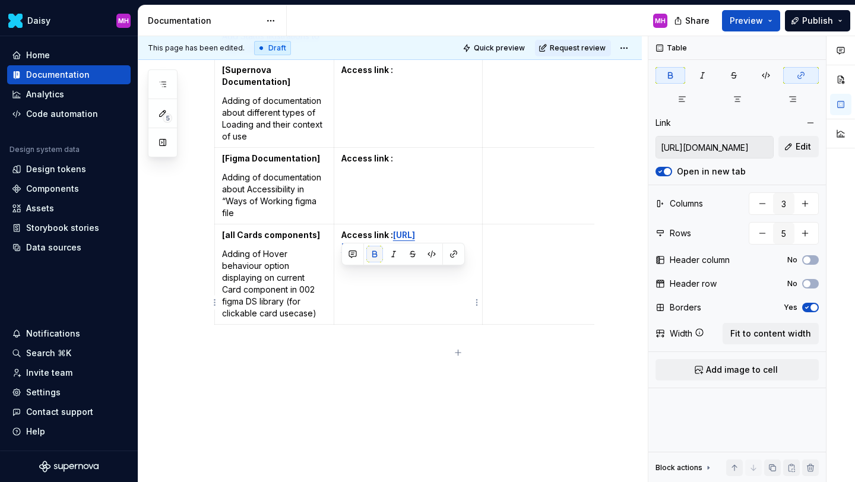
click at [371, 255] on button "button" at bounding box center [374, 254] width 17 height 17
click at [529, 277] on td at bounding box center [591, 274] width 219 height 100
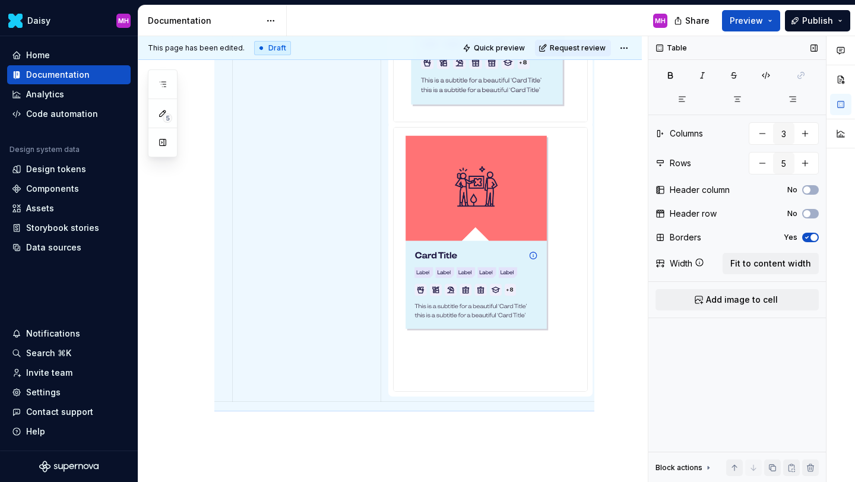
scroll to position [837, 0]
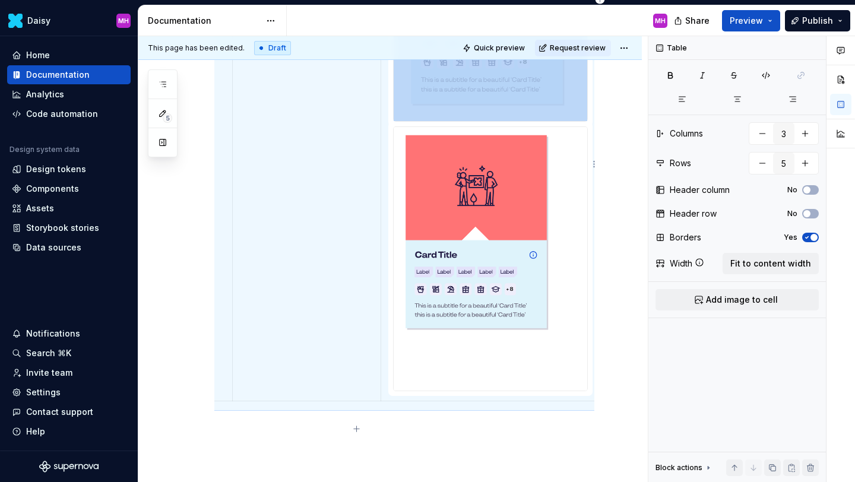
click at [507, 353] on img at bounding box center [489, 258] width 193 height 263
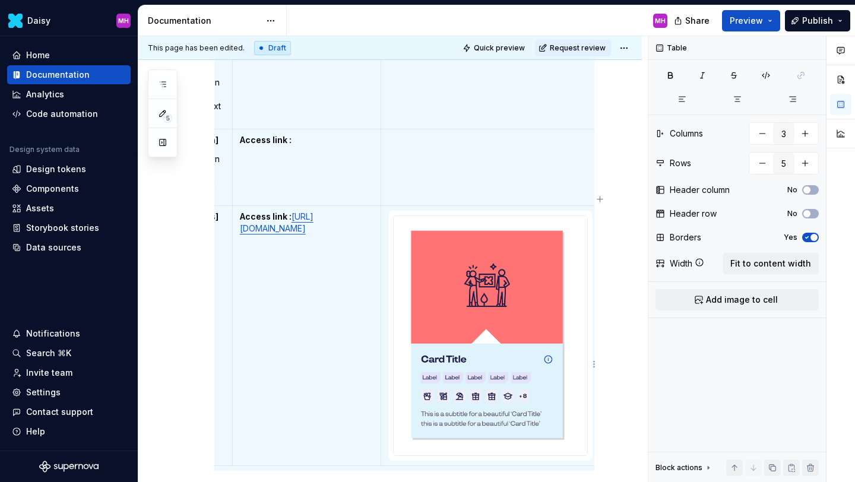
type textarea "*"
click at [493, 363] on img at bounding box center [489, 335] width 193 height 239
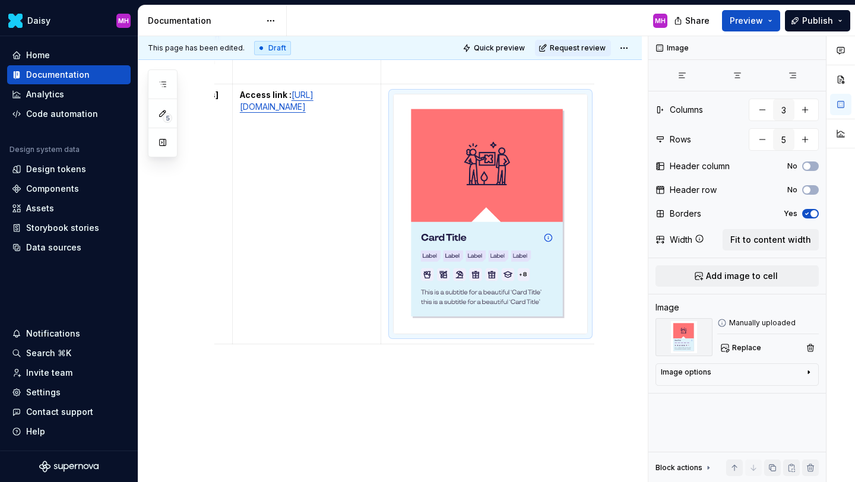
scroll to position [630, 0]
click at [319, 275] on td "Access link : [URL][DOMAIN_NAME]" at bounding box center [306, 214] width 149 height 260
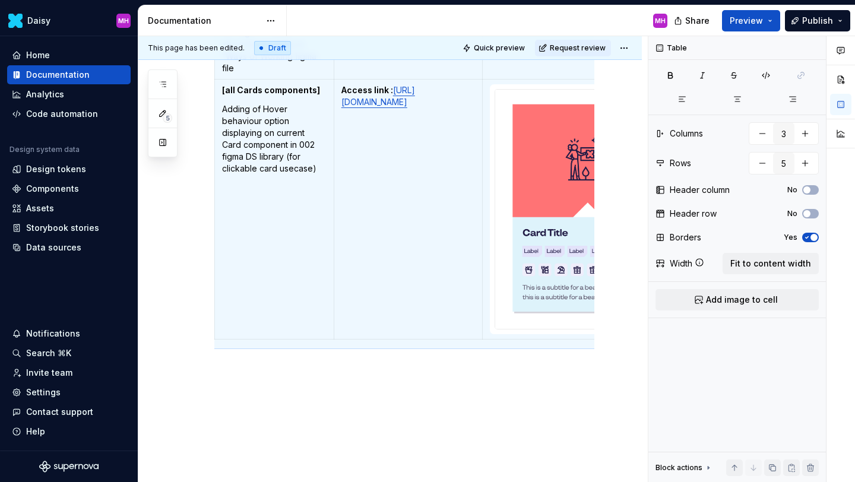
scroll to position [633, 0]
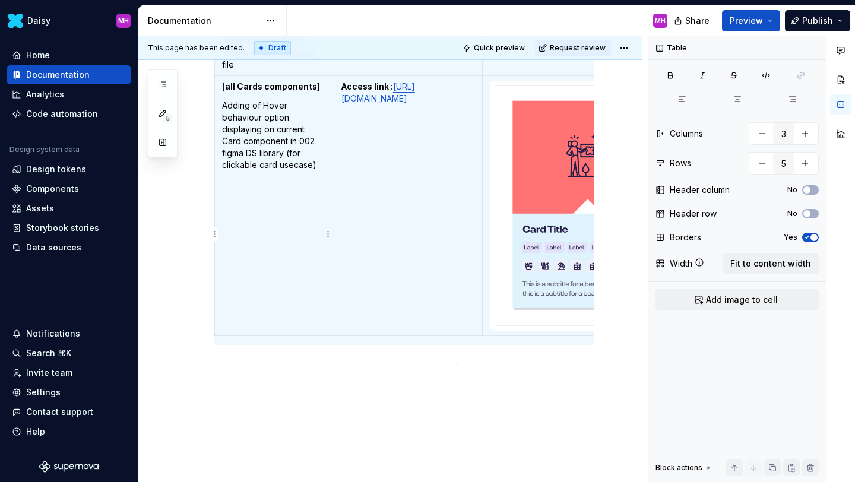
click at [268, 336] on td "[all Cards components] Adding of Hover behaviour option displaying on current C…" at bounding box center [274, 206] width 119 height 260
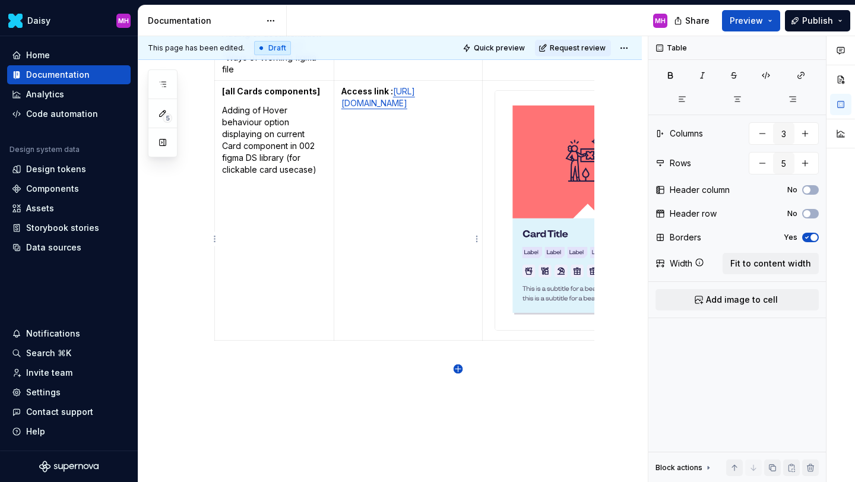
click at [458, 369] on icon "button" at bounding box center [457, 368] width 5 height 5
type input "6"
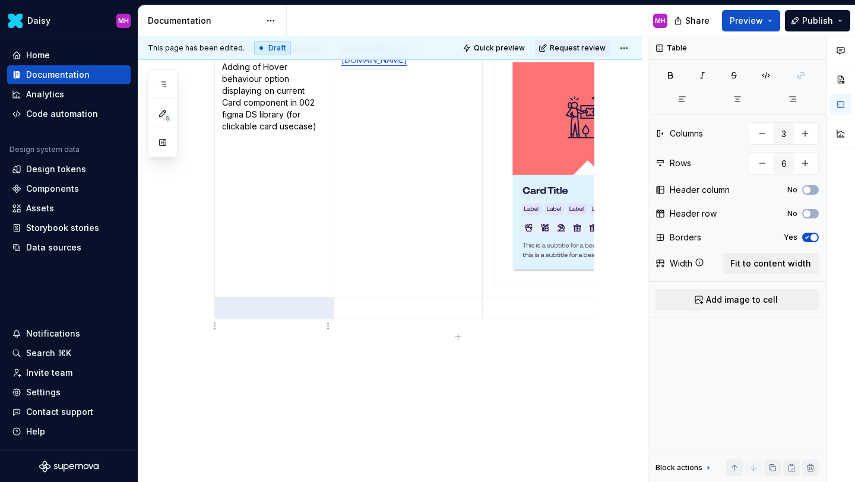
click at [254, 319] on td at bounding box center [274, 308] width 119 height 22
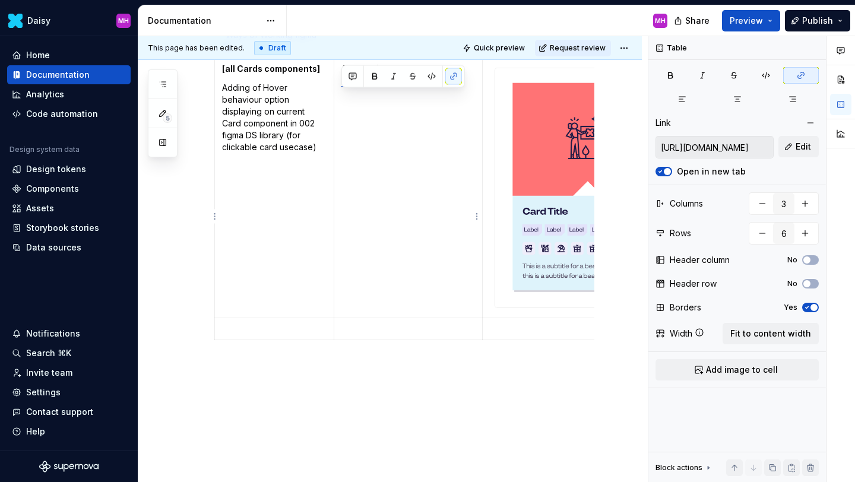
drag, startPoint x: 473, startPoint y: 148, endPoint x: 342, endPoint y: 99, distance: 139.8
click at [342, 87] on p "Access link : [URL][DOMAIN_NAME]" at bounding box center [408, 75] width 134 height 24
copy p "Access link : [URL][DOMAIN_NAME]"
click at [364, 335] on p at bounding box center [408, 329] width 134 height 12
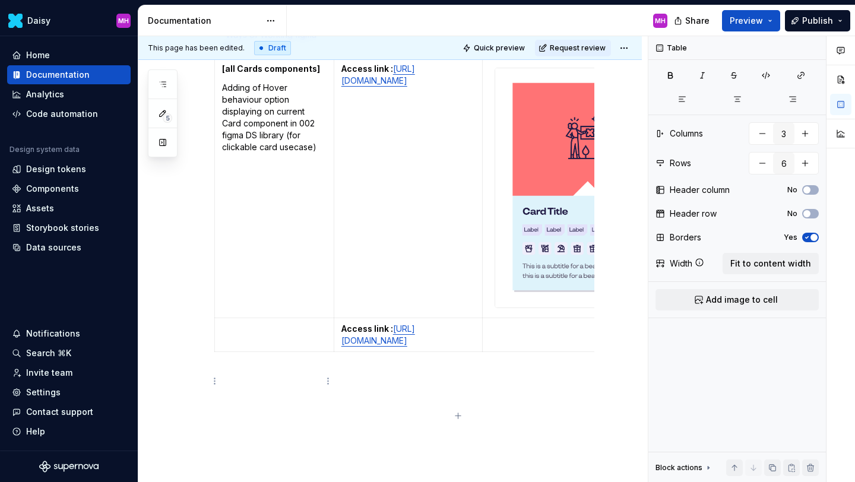
click at [249, 351] on td at bounding box center [274, 335] width 119 height 34
drag, startPoint x: 322, startPoint y: 97, endPoint x: 222, endPoint y: 97, distance: 99.7
click at [222, 75] on p "[all Cards components]" at bounding box center [274, 69] width 104 height 12
copy strong "[all Cards components]"
click at [240, 335] on p at bounding box center [274, 329] width 104 height 12
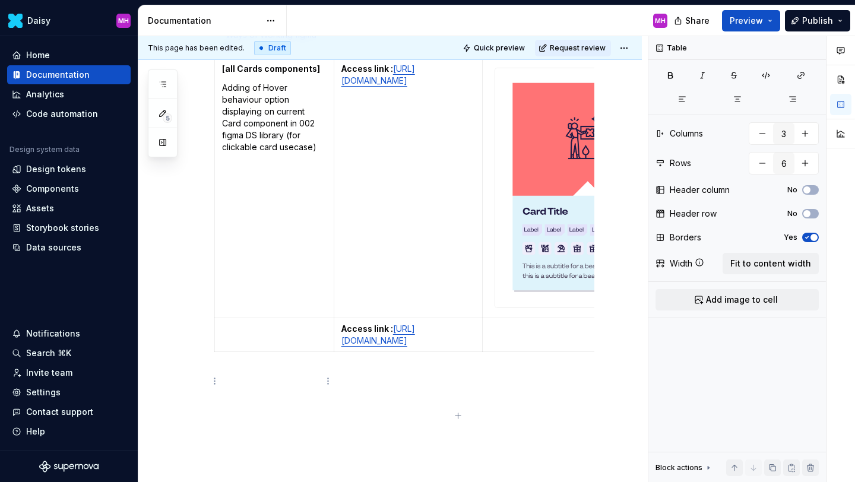
paste div
click at [245, 366] on p "Adding of documentation about Card behaviour" at bounding box center [274, 354] width 104 height 24
click at [248, 366] on p "Adding of documentation about Card behaviour" at bounding box center [274, 354] width 104 height 24
click at [277, 366] on p "Adding of documentation about all Card behaviour" at bounding box center [274, 354] width 104 height 24
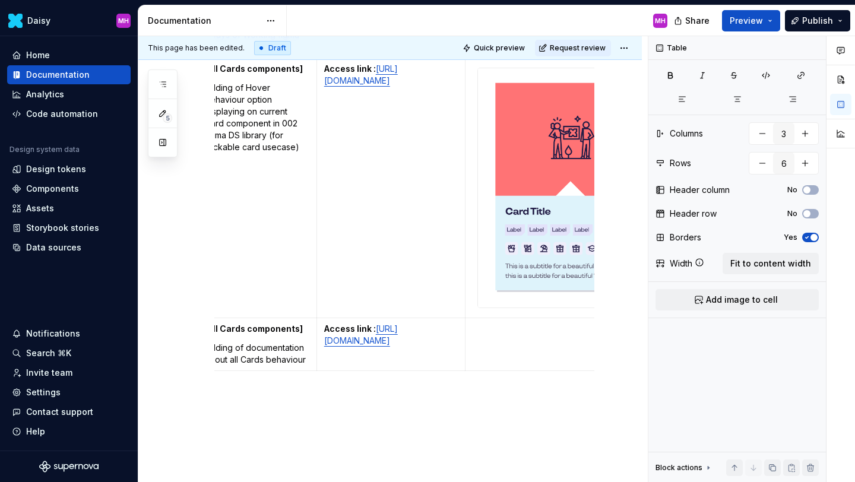
scroll to position [0, 0]
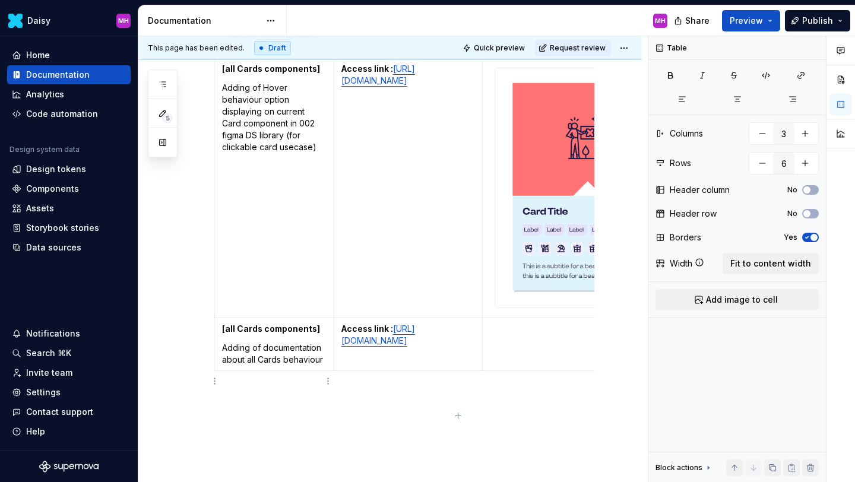
click at [319, 366] on p "Adding of documentation about all Cards behaviour" at bounding box center [274, 354] width 104 height 24
click at [320, 366] on p "Adding of documentation about all Cards behaviour" at bounding box center [274, 354] width 104 height 24
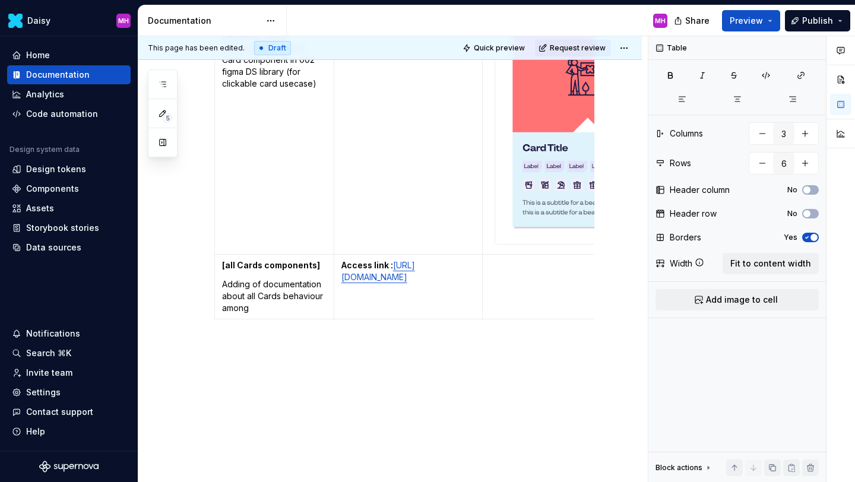
scroll to position [735, 0]
click at [496, 285] on td at bounding box center [591, 286] width 219 height 65
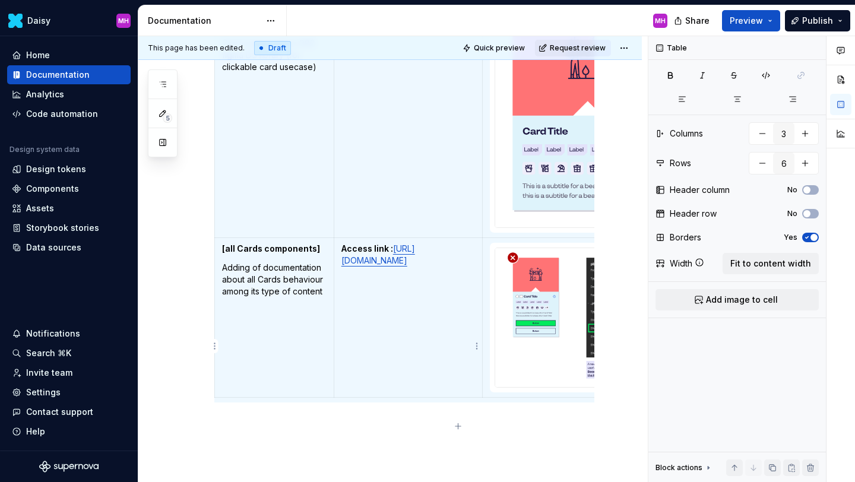
click at [379, 354] on td "Access link : [URL][DOMAIN_NAME]" at bounding box center [408, 317] width 149 height 160
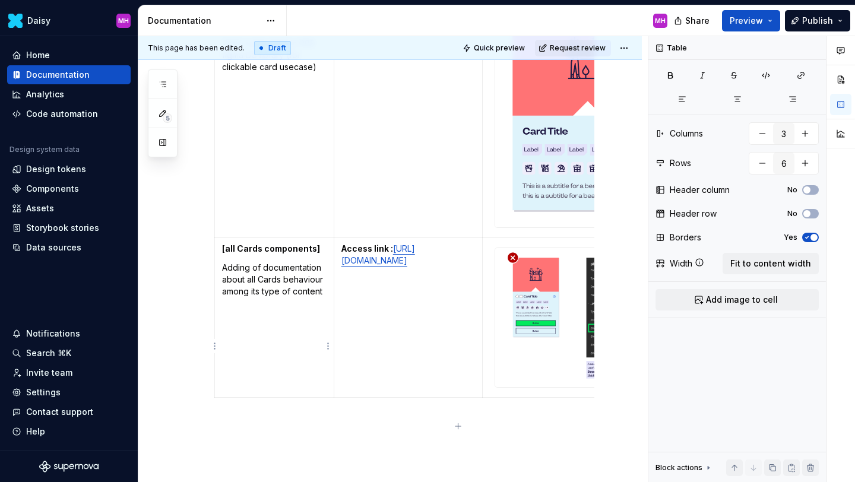
click at [264, 327] on td "[all Cards components] Adding of documentation about all Cards behaviour among …" at bounding box center [274, 317] width 119 height 160
click at [363, 357] on td "Access link : [URL][DOMAIN_NAME]" at bounding box center [408, 317] width 149 height 160
click at [389, 253] on strong "Access link :" at bounding box center [367, 248] width 52 height 10
click at [362, 358] on td "Access link in [GEOGRAPHIC_DATA] : [URL][DOMAIN_NAME]" at bounding box center [408, 317] width 149 height 160
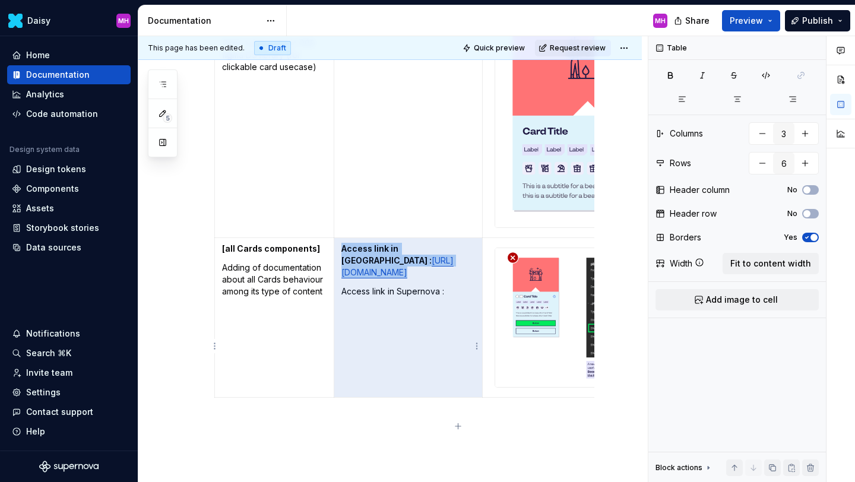
drag, startPoint x: 452, startPoint y: 343, endPoint x: 344, endPoint y: 341, distance: 108.0
click at [345, 297] on p "Access link in Supernova :" at bounding box center [408, 291] width 134 height 12
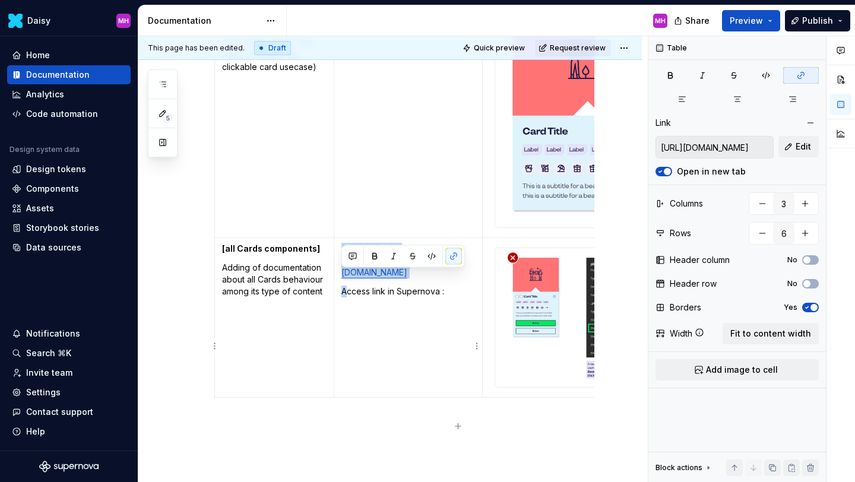
click at [344, 297] on p "Access link in Supernova :" at bounding box center [408, 291] width 134 height 12
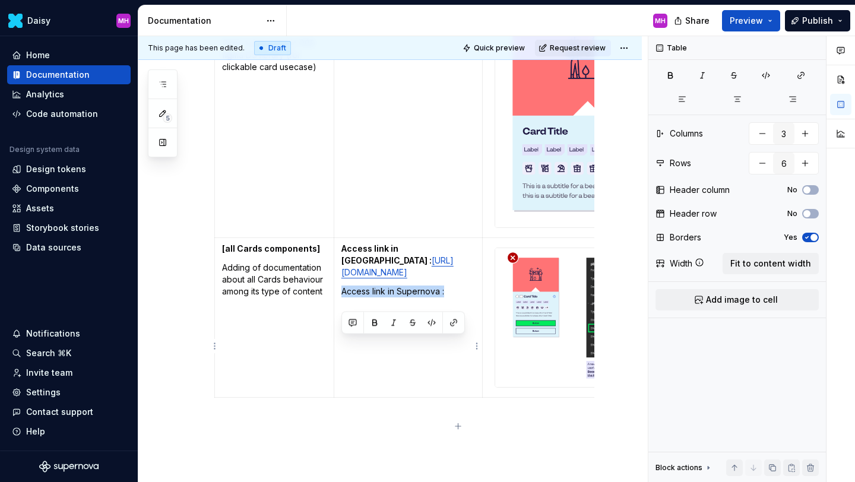
drag, startPoint x: 341, startPoint y: 344, endPoint x: 446, endPoint y: 348, distance: 105.7
click at [446, 297] on p "Access link in Supernova :" at bounding box center [408, 291] width 134 height 12
click at [376, 319] on button "button" at bounding box center [374, 323] width 17 height 17
click at [457, 297] on p "Access link in Supernova :" at bounding box center [408, 291] width 134 height 12
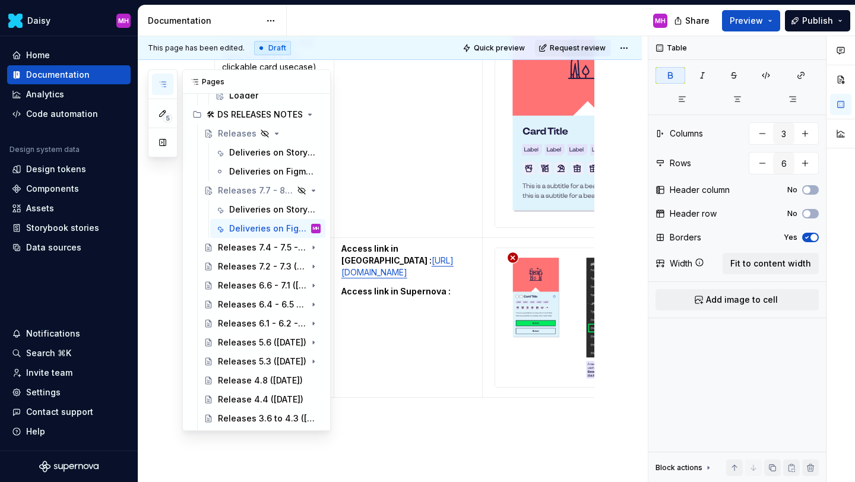
click at [164, 87] on icon "button" at bounding box center [162, 84] width 9 height 9
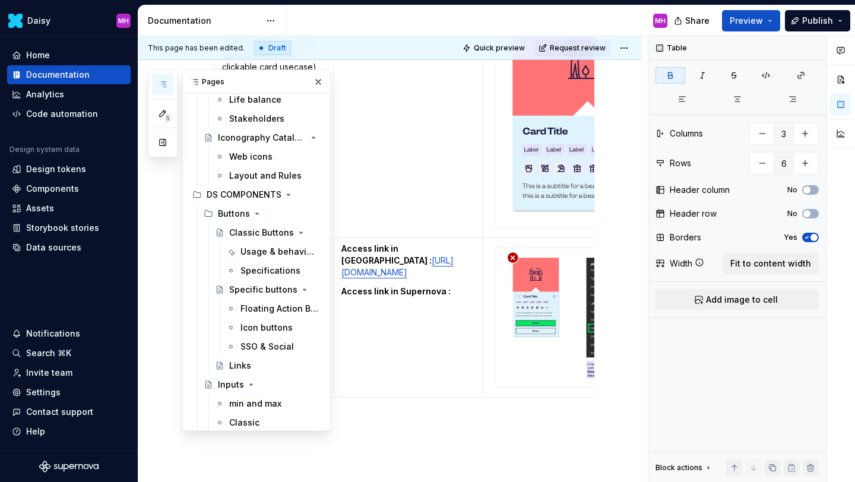
scroll to position [379, 0]
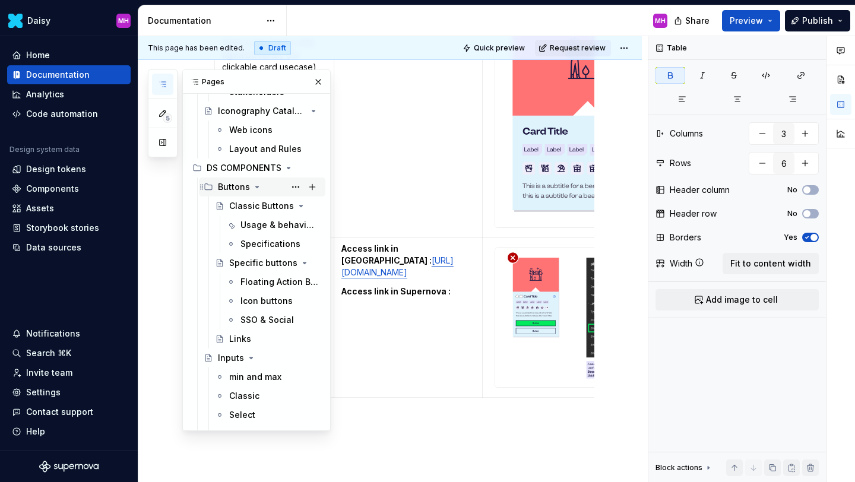
click at [256, 185] on icon "Page tree" at bounding box center [256, 186] width 9 height 9
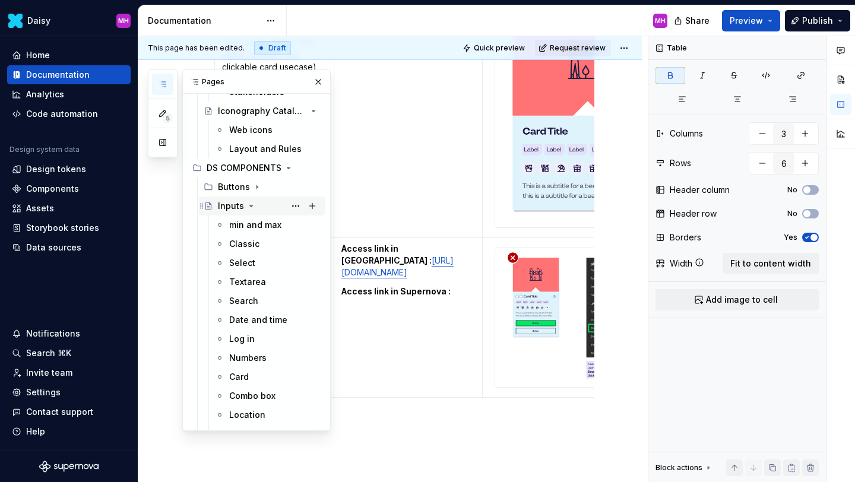
click at [249, 209] on icon "Page tree" at bounding box center [250, 205] width 9 height 9
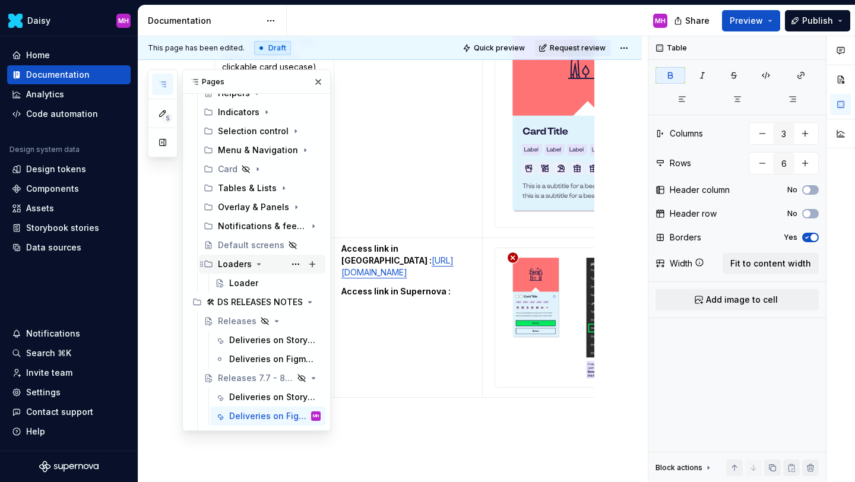
scroll to position [501, 0]
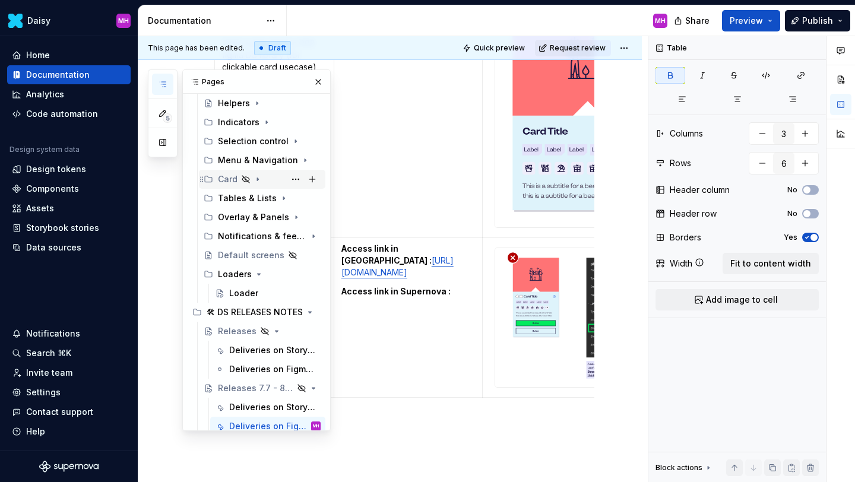
click at [224, 182] on div "Card" at bounding box center [228, 179] width 20 height 12
click at [266, 185] on div "Card" at bounding box center [269, 179] width 103 height 17
click at [265, 185] on div "Card" at bounding box center [269, 179] width 103 height 17
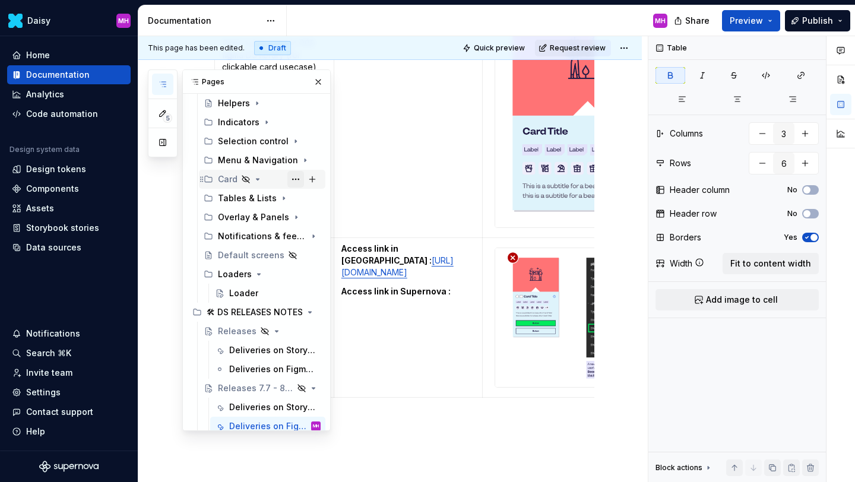
click at [295, 180] on button "Page tree" at bounding box center [295, 179] width 17 height 17
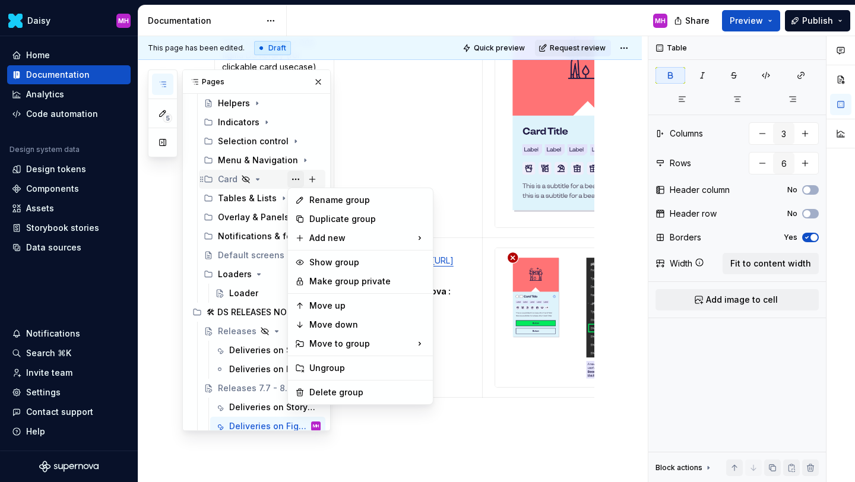
click at [295, 180] on div "5 Pages Add Accessibility guide for tree Page tree. Navigate the tree with the …" at bounding box center [239, 249] width 183 height 361
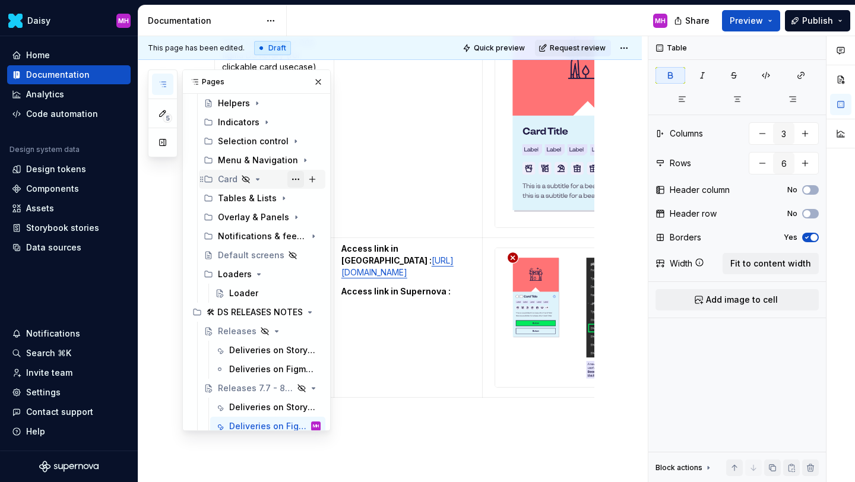
click at [295, 180] on button "Page tree" at bounding box center [295, 179] width 17 height 17
click at [275, 180] on div "5 Pages Add Accessibility guide for tree Page tree. Navigate the tree with the …" at bounding box center [239, 249] width 183 height 361
click at [275, 180] on div "Card" at bounding box center [269, 179] width 103 height 12
click at [227, 180] on div "Card" at bounding box center [228, 179] width 20 height 12
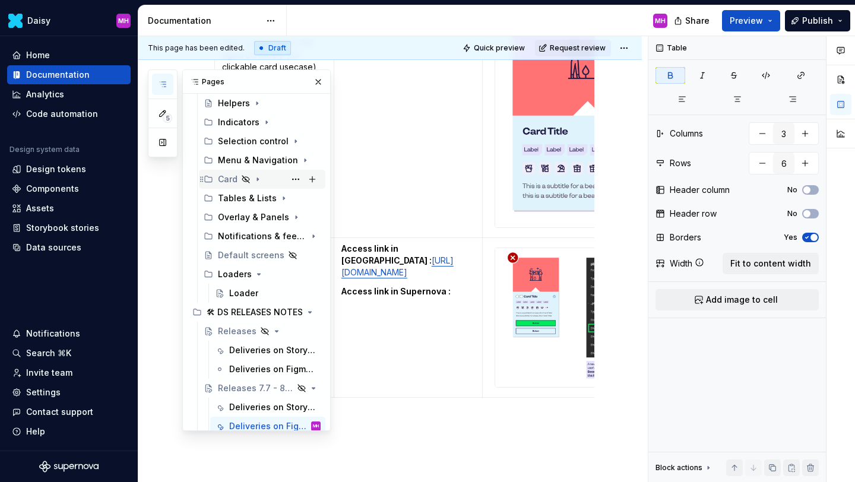
click at [227, 180] on div "Card" at bounding box center [228, 179] width 20 height 12
click at [241, 180] on icon "Page tree" at bounding box center [245, 178] width 9 height 9
click at [244, 180] on icon "Page tree" at bounding box center [245, 178] width 9 height 9
click at [299, 180] on button "Page tree" at bounding box center [295, 179] width 17 height 17
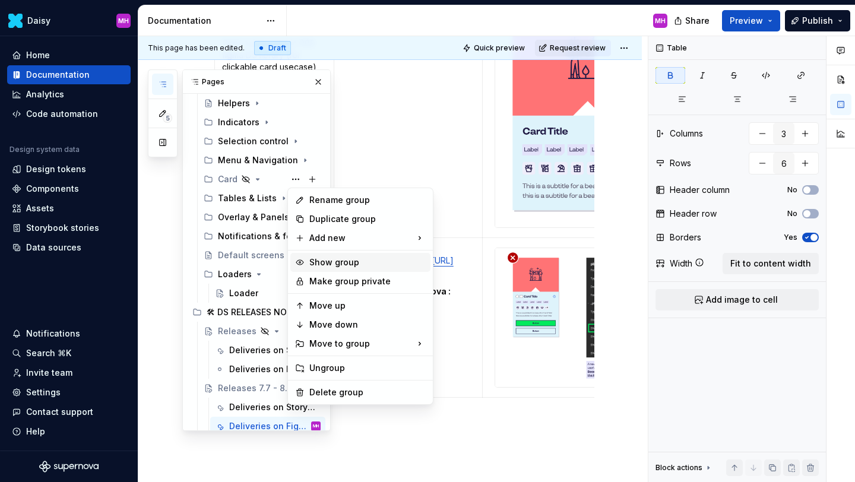
click at [322, 265] on div "Show group" at bounding box center [367, 262] width 116 height 12
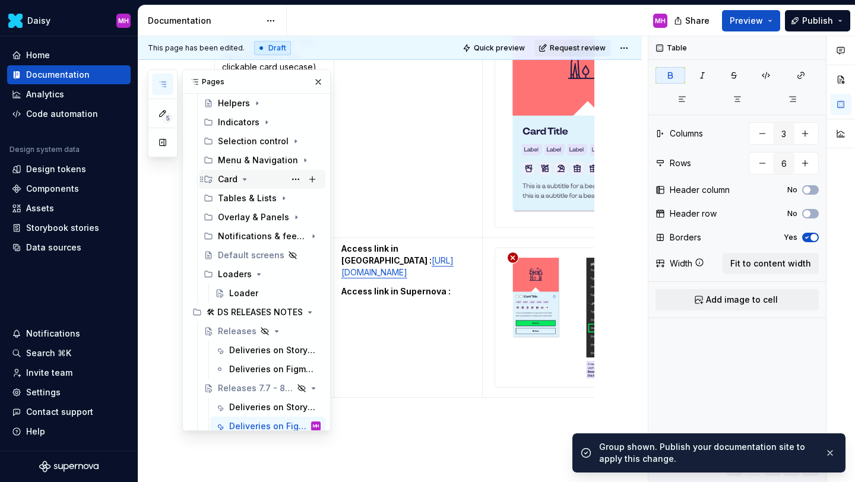
click at [230, 183] on div "Card" at bounding box center [228, 179] width 20 height 12
click at [242, 179] on icon "Page tree" at bounding box center [244, 178] width 9 height 9
click at [296, 180] on button "Page tree" at bounding box center [295, 179] width 17 height 17
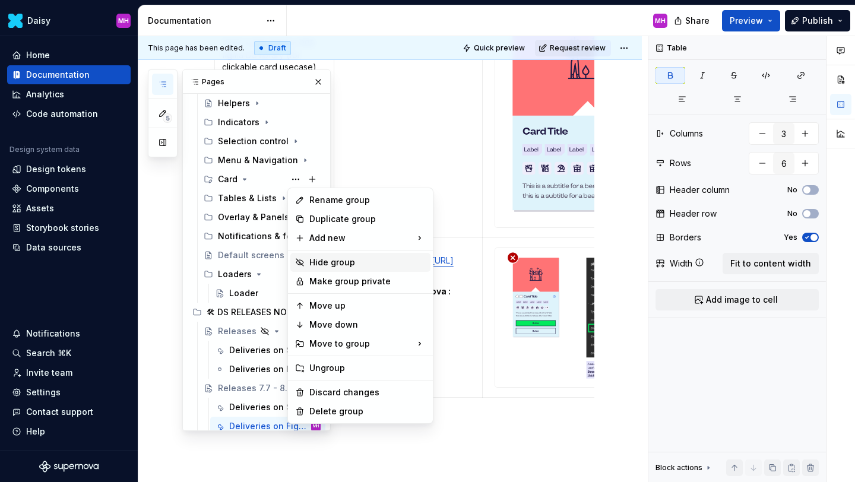
click at [319, 259] on div "Hide group" at bounding box center [367, 262] width 116 height 12
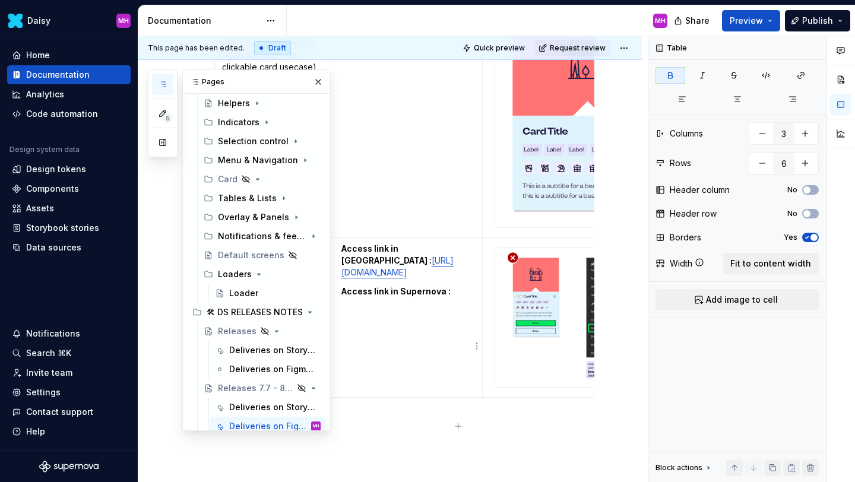
click at [373, 382] on td "Access link in [GEOGRAPHIC_DATA] : [URL][DOMAIN_NAME] Access link in Supernova :" at bounding box center [408, 317] width 149 height 160
drag, startPoint x: 449, startPoint y: 350, endPoint x: 340, endPoint y: 346, distance: 108.7
click at [340, 346] on td "Access link in [GEOGRAPHIC_DATA] : [URL][DOMAIN_NAME] Access link in Supernova :" at bounding box center [408, 317] width 149 height 160
click at [454, 297] on p "Access link in Supernova :" at bounding box center [408, 291] width 134 height 12
drag, startPoint x: 405, startPoint y: 356, endPoint x: 342, endPoint y: 356, distance: 62.9
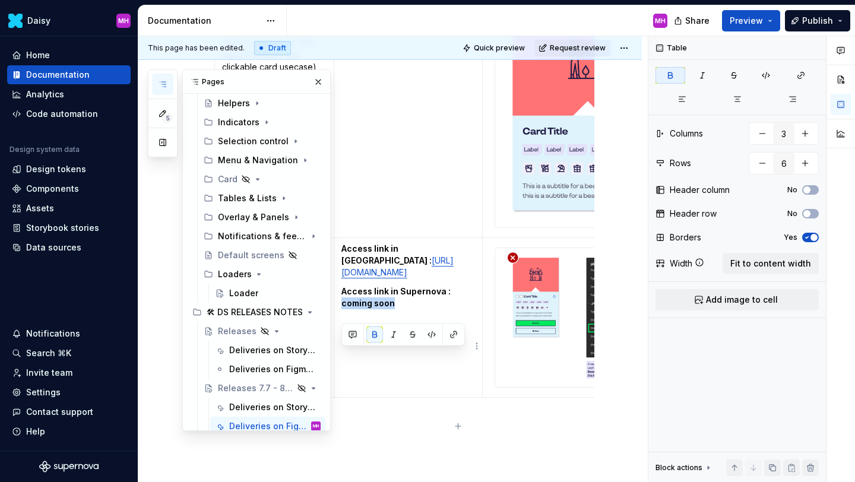
click at [342, 309] on p "Access link in Supernova : coming soon" at bounding box center [408, 297] width 134 height 24
click at [370, 337] on button "button" at bounding box center [374, 334] width 17 height 17
click at [322, 88] on button "button" at bounding box center [318, 82] width 17 height 17
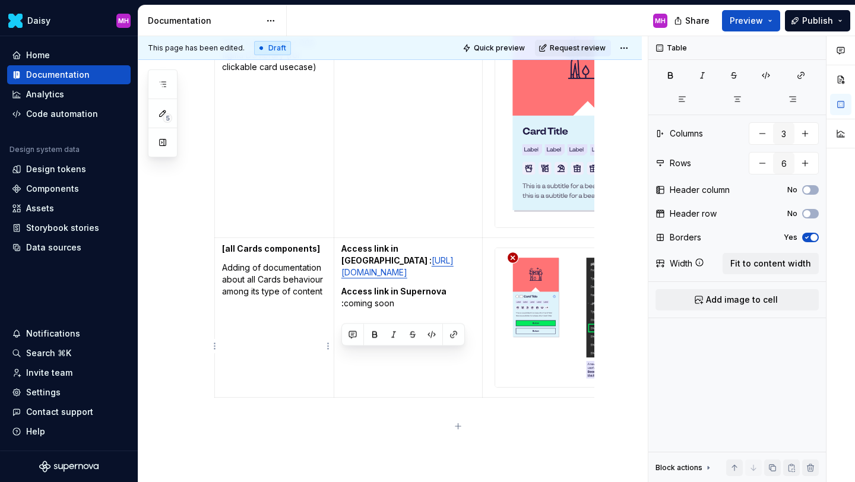
click at [292, 348] on td "[all Cards components] Adding of documentation about all Cards behaviour among …" at bounding box center [274, 317] width 119 height 160
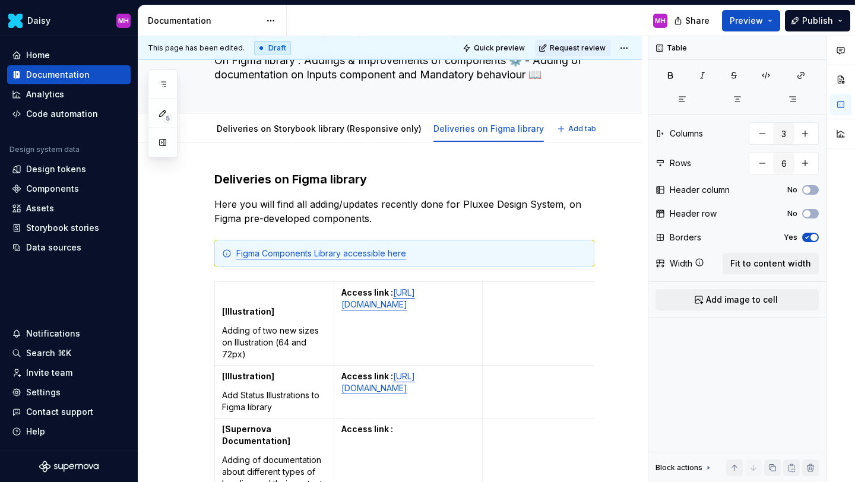
scroll to position [127, 0]
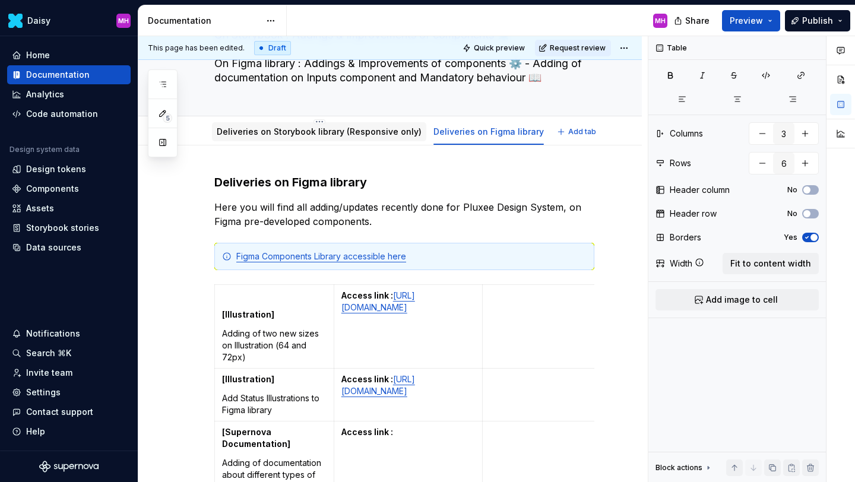
click at [341, 132] on link "Deliveries on Storybook library (Responsive only)" at bounding box center [319, 131] width 205 height 10
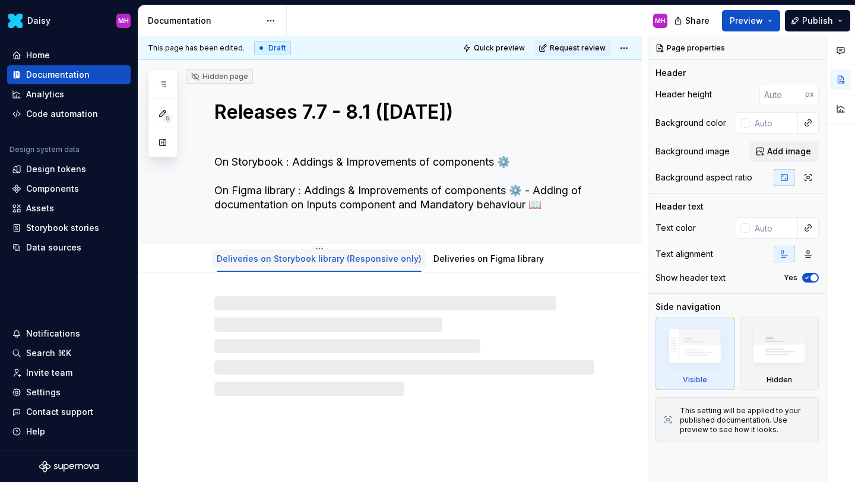
type textarea "*"
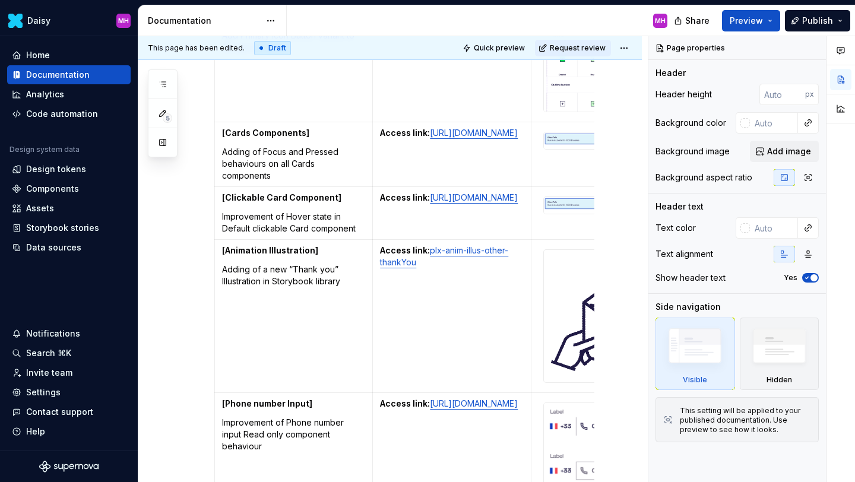
scroll to position [538, 0]
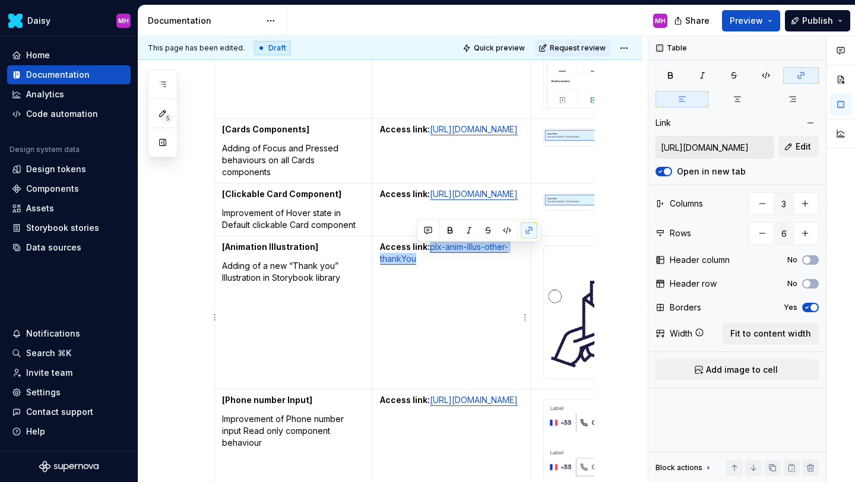
drag, startPoint x: 433, startPoint y: 266, endPoint x: 433, endPoint y: 249, distance: 16.6
click at [433, 249] on p "Access link: plx-anim-illus-other-thankYou" at bounding box center [451, 253] width 143 height 24
type input "[URL][DOMAIN_NAME]"
click at [429, 269] on td "Access link: plx-anim-illus-other-thankYou" at bounding box center [452, 312] width 158 height 153
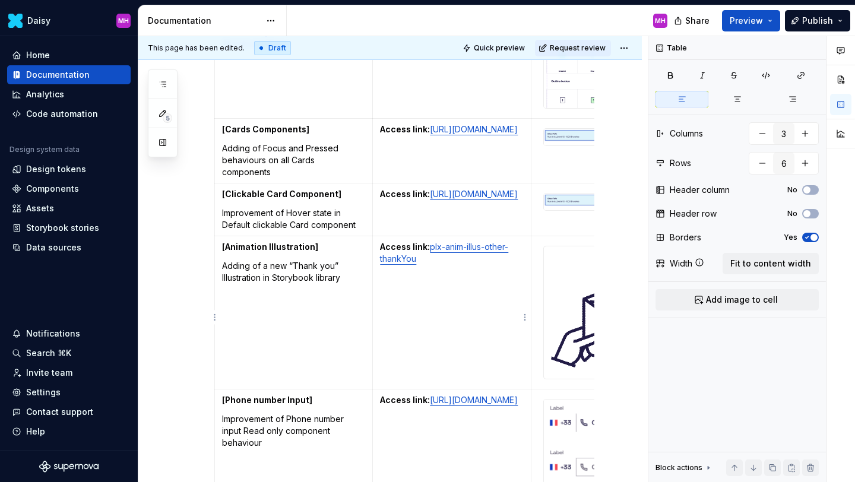
click at [441, 280] on td "Access link: plx-anim-illus-other-thankYou" at bounding box center [452, 312] width 158 height 153
click at [440, 278] on td "Access link: plx-anim-illus-other-thankYou" at bounding box center [452, 312] width 158 height 153
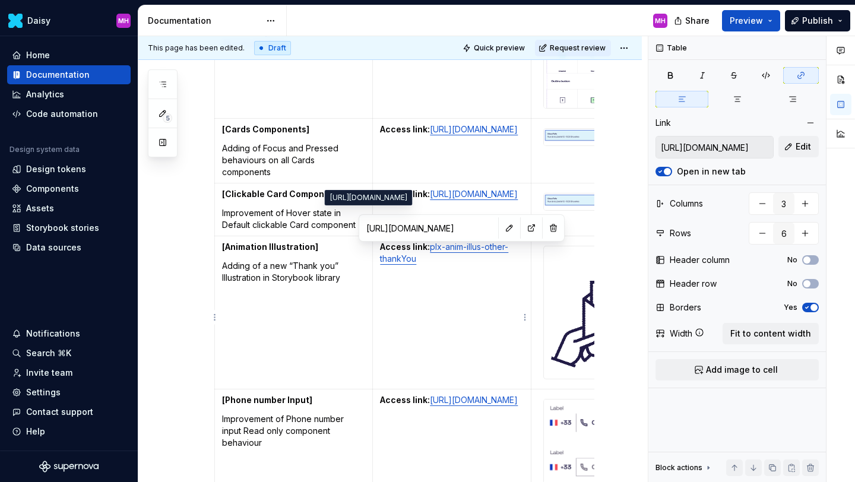
click at [430, 227] on input "[URL][DOMAIN_NAME]" at bounding box center [428, 227] width 134 height 21
click at [415, 304] on td "Access link: plx-anim-illus-other-thankYou" at bounding box center [452, 312] width 158 height 153
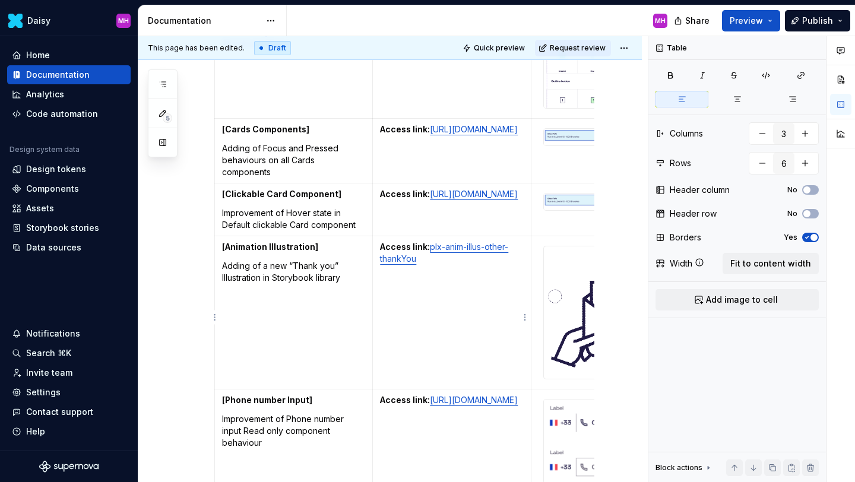
click at [415, 304] on td "Access link: plx-anim-illus-other-thankYou" at bounding box center [452, 312] width 158 height 153
click at [319, 278] on p "Adding of a new “Thank you” Illustration in Storybook library" at bounding box center [293, 272] width 143 height 24
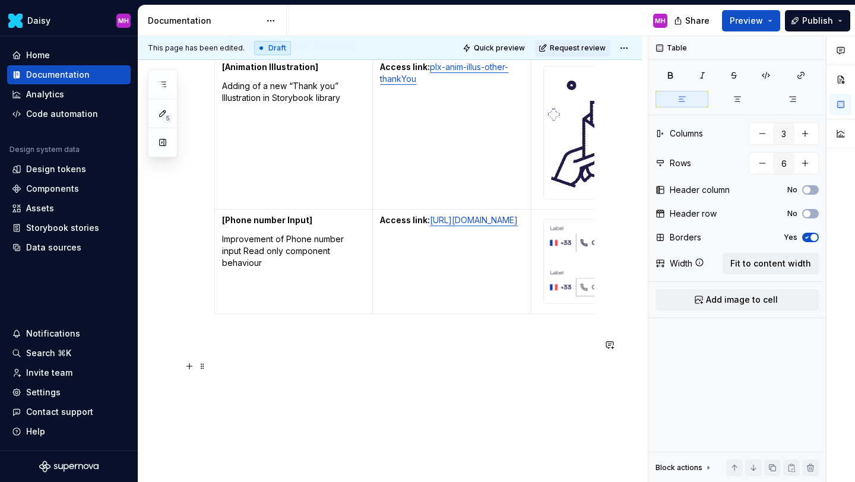
scroll to position [743, 0]
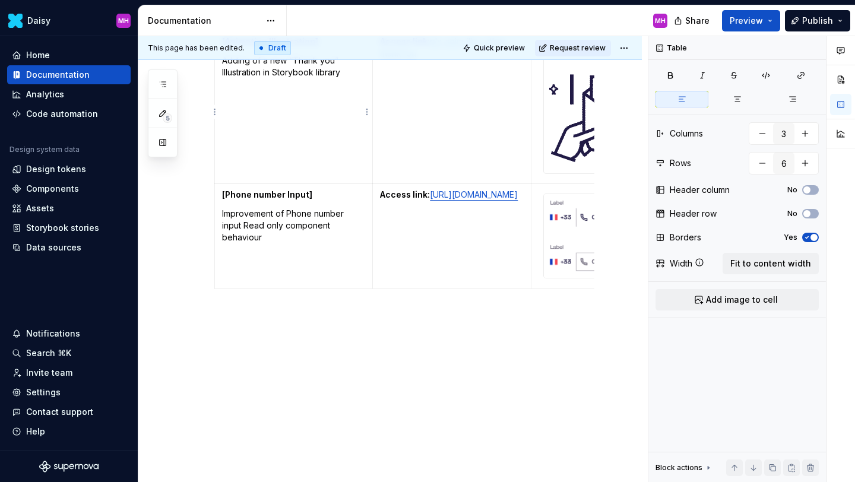
type textarea "*"
click at [452, 291] on icon "button" at bounding box center [451, 292] width 9 height 9
type input "7"
click at [308, 301] on p at bounding box center [293, 299] width 143 height 12
click at [249, 321] on p "Fix of paddings" at bounding box center [293, 318] width 143 height 12
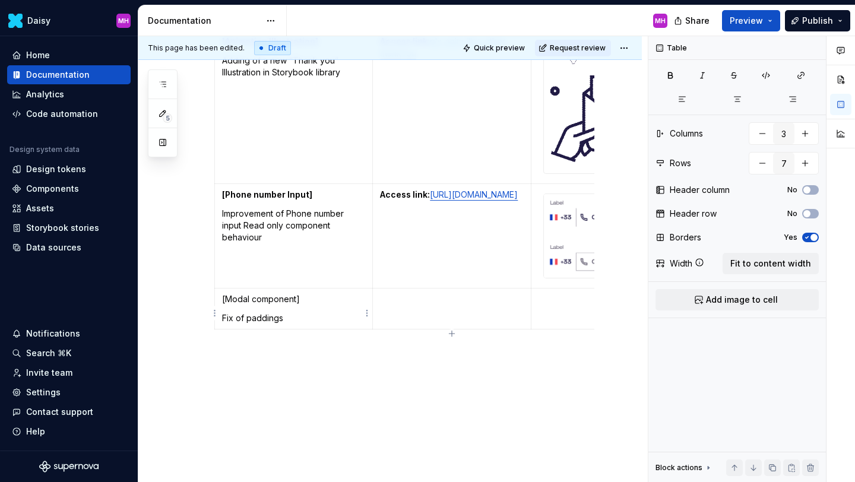
click at [246, 321] on p "Fix of paddings" at bounding box center [293, 318] width 143 height 12
click at [316, 324] on p "Fix of inner paddings" at bounding box center [293, 318] width 143 height 12
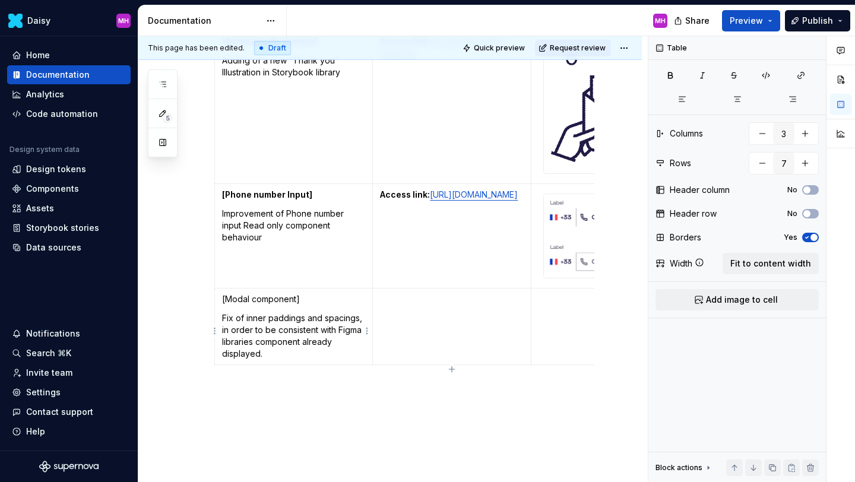
click at [306, 299] on p "[Modal component]" at bounding box center [293, 299] width 143 height 12
drag, startPoint x: 306, startPoint y: 302, endPoint x: 221, endPoint y: 301, distance: 84.9
click at [221, 301] on td "[Modal component] Fix of inner paddings and spacings, in order to be consistent…" at bounding box center [294, 326] width 158 height 77
click at [253, 283] on button "button" at bounding box center [255, 282] width 17 height 17
click at [276, 334] on p "Fix of inner paddings and spacings, in order to be consistent with Figma librar…" at bounding box center [293, 335] width 143 height 47
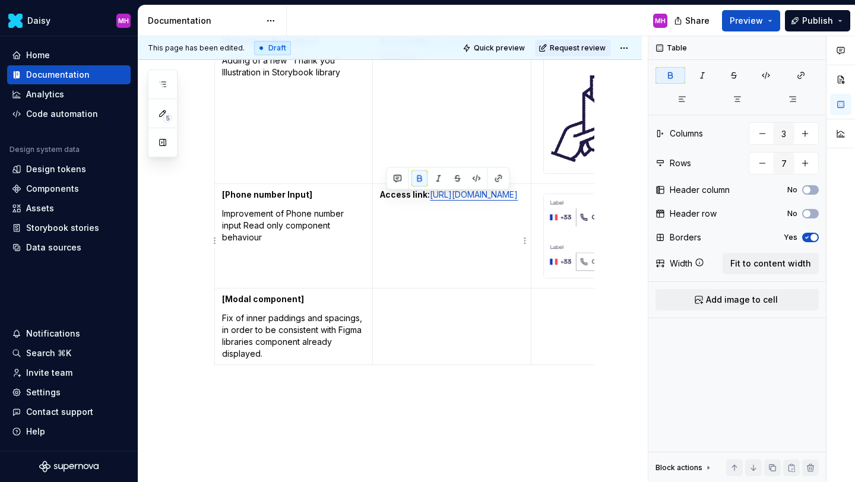
drag, startPoint x: 433, startPoint y: 198, endPoint x: 379, endPoint y: 199, distance: 54.6
click at [379, 198] on td "Access link: [URL][DOMAIN_NAME]" at bounding box center [452, 236] width 158 height 104
copy strong "Access link:"
click at [389, 297] on td at bounding box center [452, 326] width 158 height 77
drag, startPoint x: 421, startPoint y: 341, endPoint x: 379, endPoint y: 315, distance: 48.8
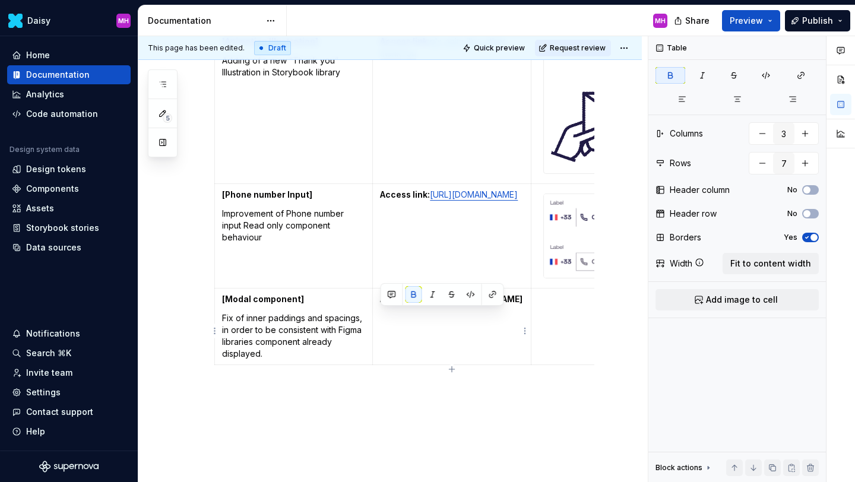
click at [379, 315] on td "Access link: [URL][DOMAIN_NAME]" at bounding box center [452, 326] width 158 height 77
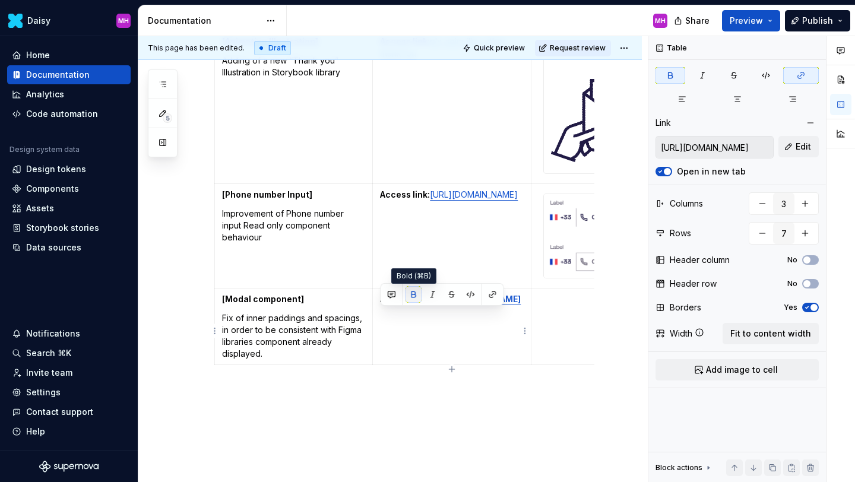
click at [414, 297] on button "button" at bounding box center [413, 294] width 17 height 17
click at [551, 321] on td at bounding box center [610, 326] width 158 height 77
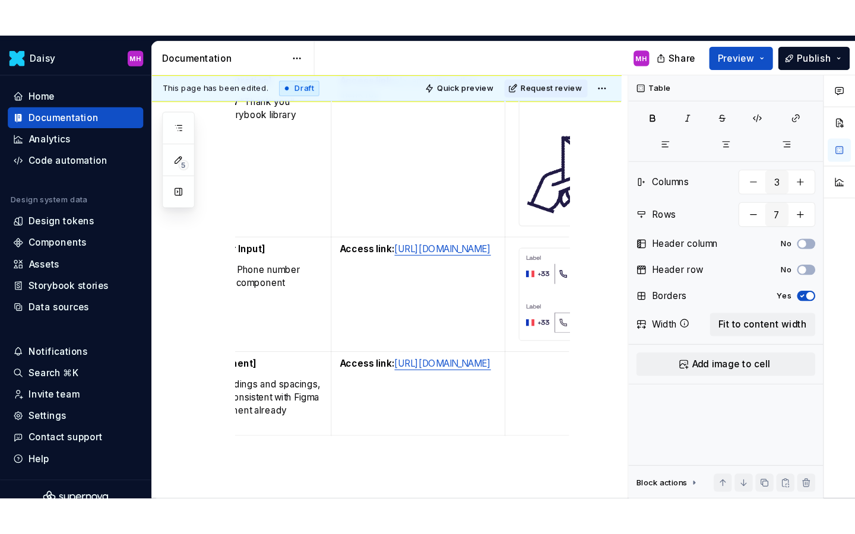
scroll to position [757, 0]
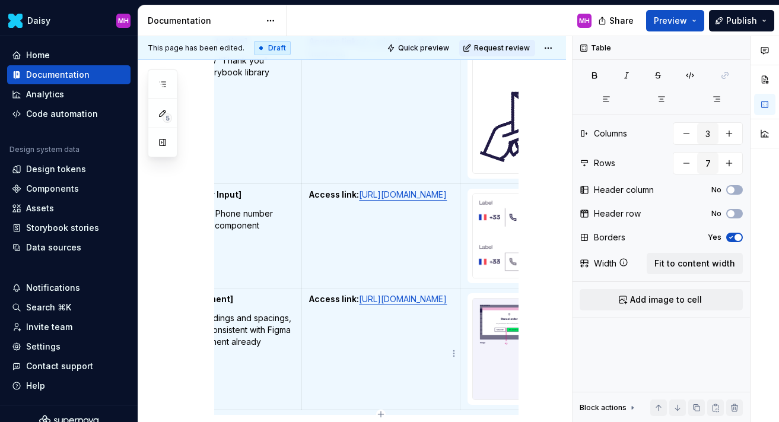
click at [412, 348] on td "Access link: [URL][DOMAIN_NAME]" at bounding box center [381, 349] width 158 height 122
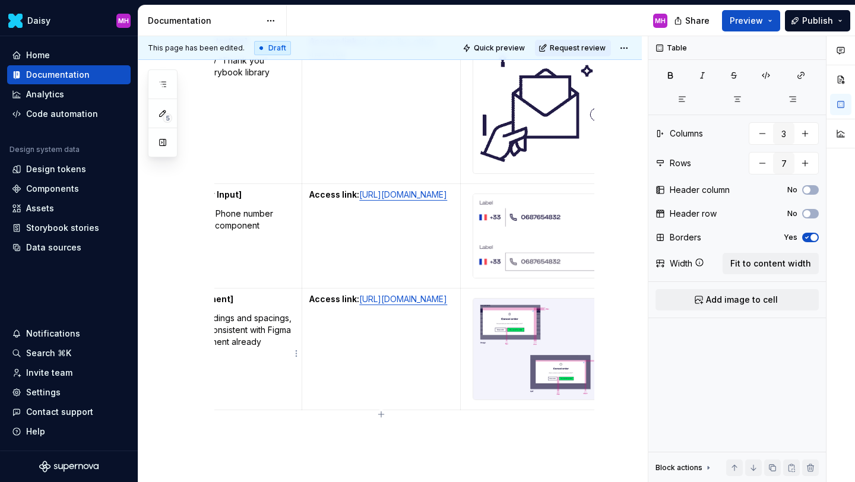
scroll to position [0, 0]
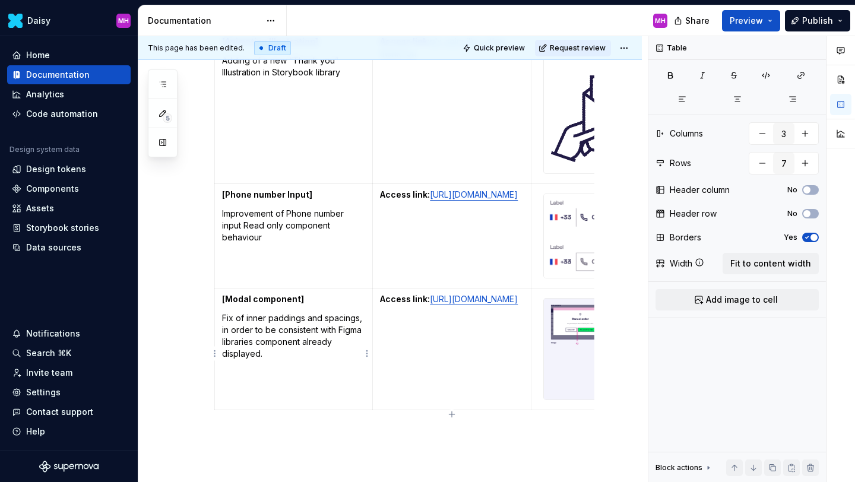
click at [271, 360] on p "Fix of inner paddings and spacings, in order to be consistent with Figma librar…" at bounding box center [293, 335] width 143 height 47
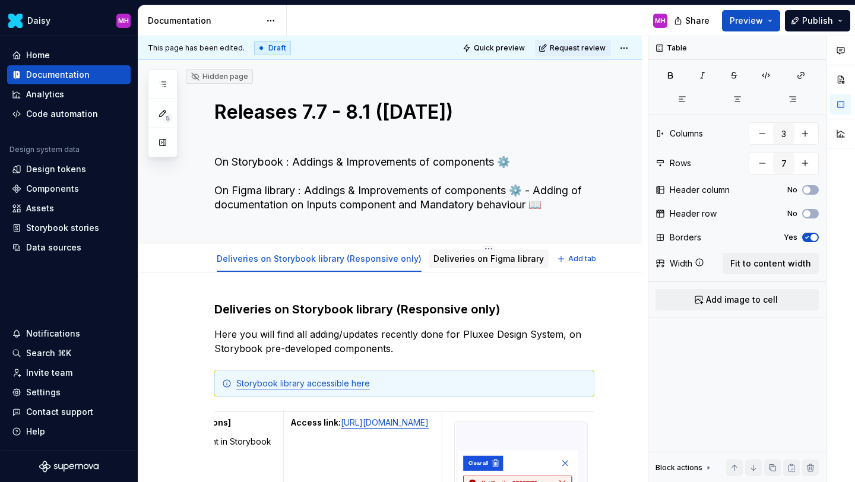
click at [443, 258] on link "Deliveries on Figma library" at bounding box center [488, 258] width 110 height 10
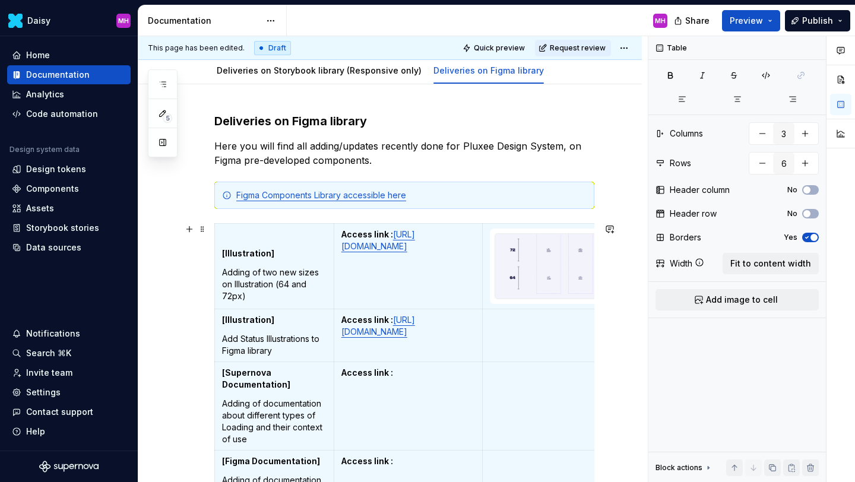
scroll to position [5, 0]
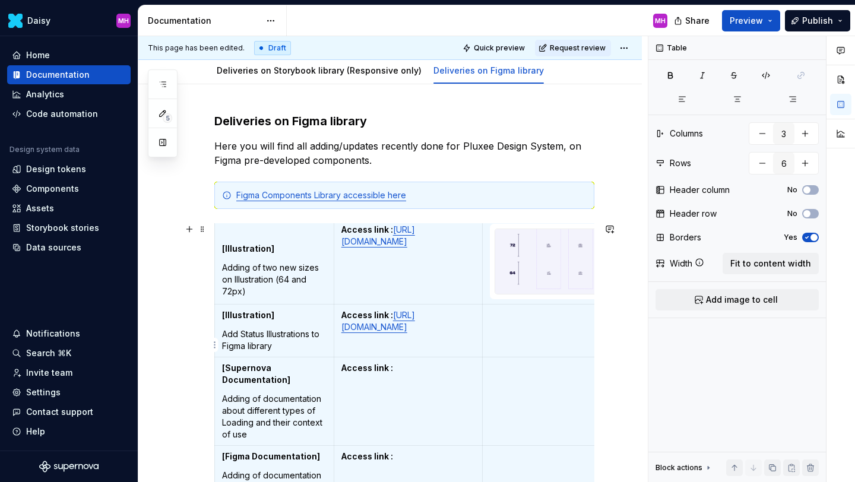
click at [520, 322] on td at bounding box center [591, 330] width 219 height 53
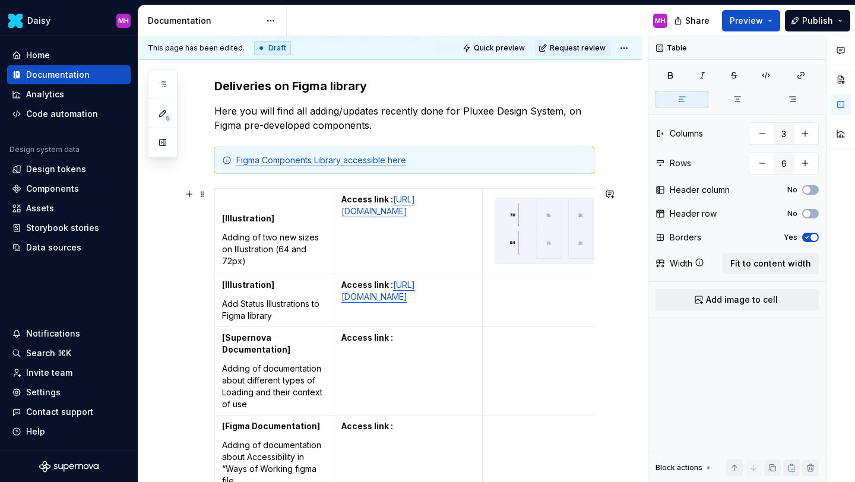
scroll to position [278, 0]
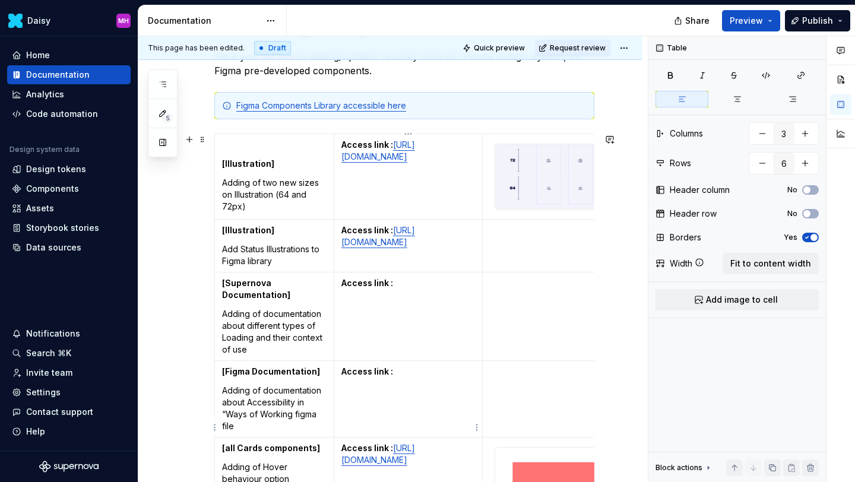
type textarea "*"
